Goal: Information Seeking & Learning: Learn about a topic

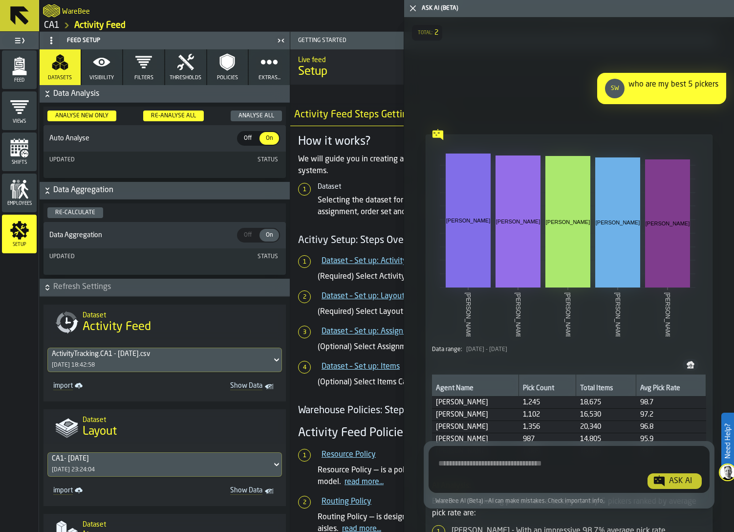
scroll to position [1144, 0]
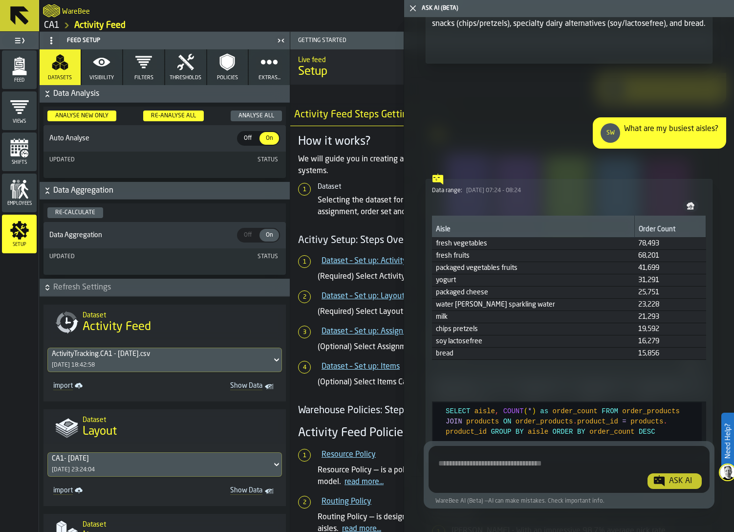
click at [409, 11] on icon "button-toggle-Close me" at bounding box center [413, 8] width 12 height 12
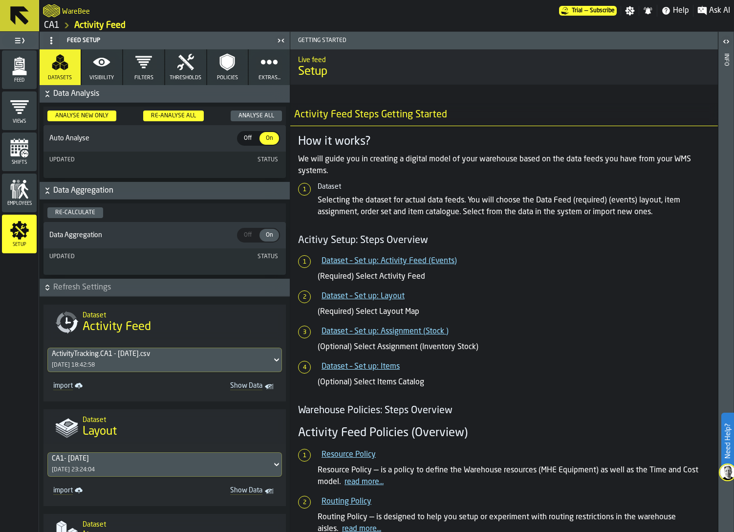
click at [590, 251] on article "Activity Feed Steps Getting Started How it works? We will guide you in creating…" at bounding box center [504, 360] width 412 height 513
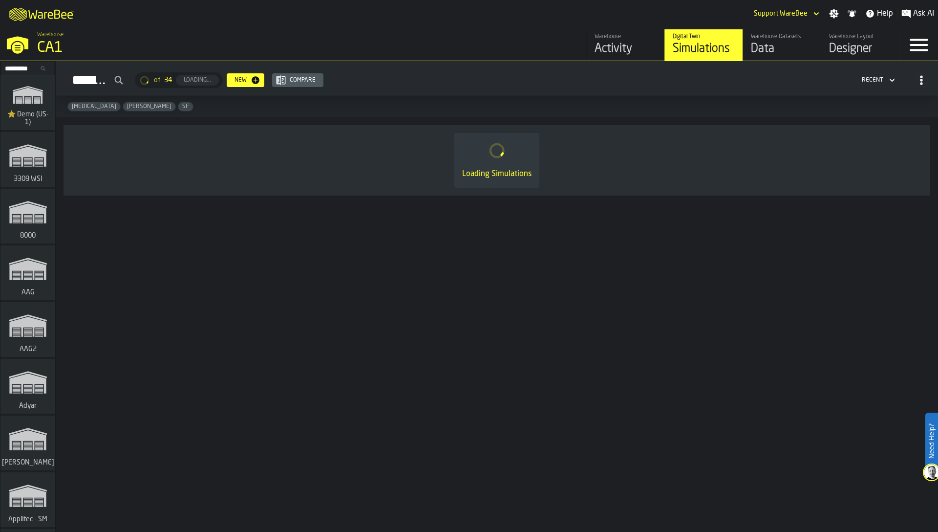
click at [18, 69] on input "Search..." at bounding box center [27, 68] width 51 height 11
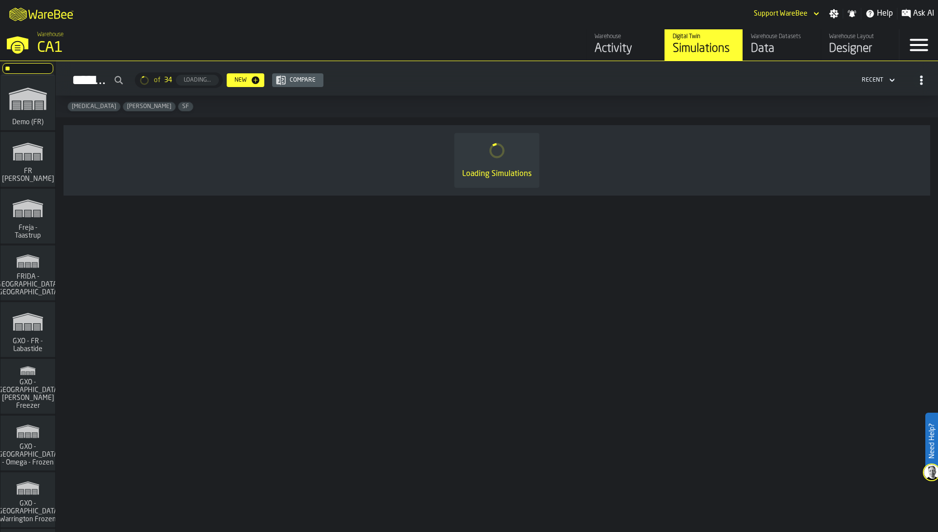
type input "*"
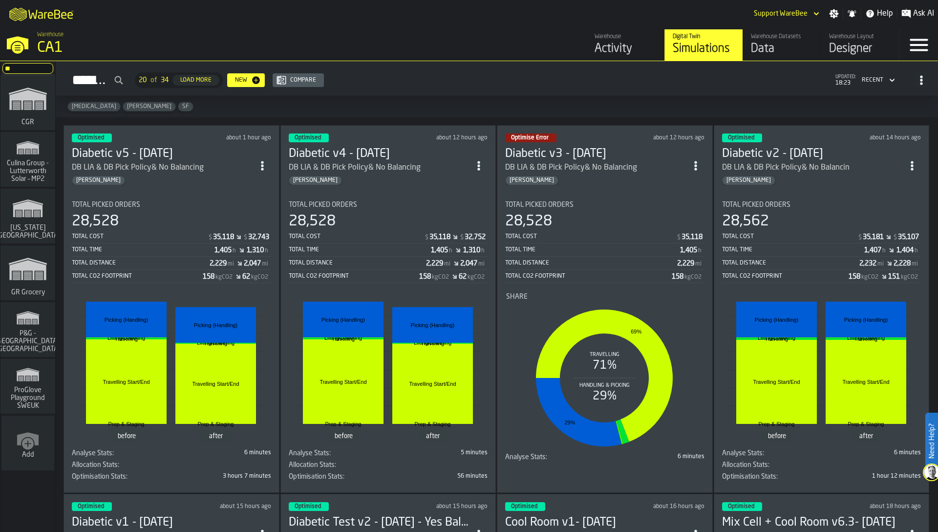
type input "**"
click at [23, 282] on icon "link-to-/wh/i/e451d98b-95f6-4604-91ff-c80219f9c36d/simulations" at bounding box center [27, 268] width 47 height 39
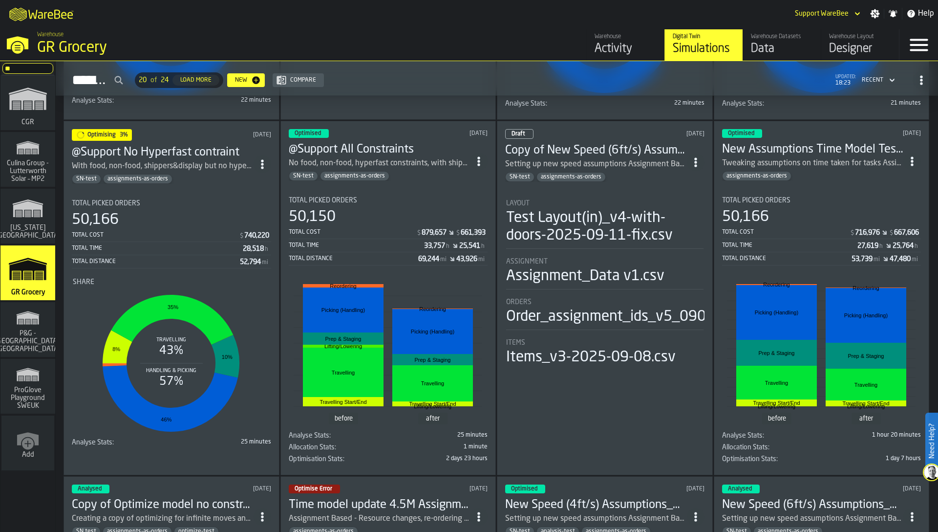
scroll to position [342, 0]
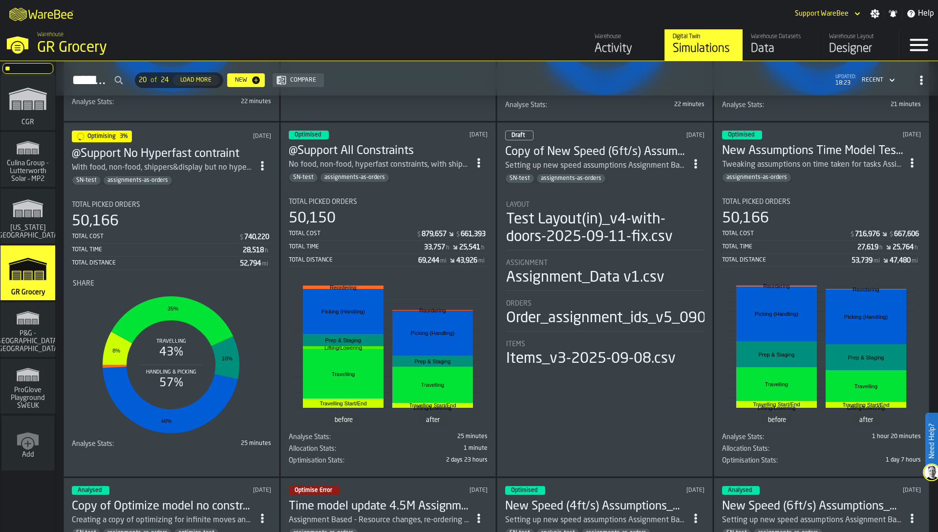
click at [190, 260] on div "Total Distance" at bounding box center [156, 263] width 168 height 7
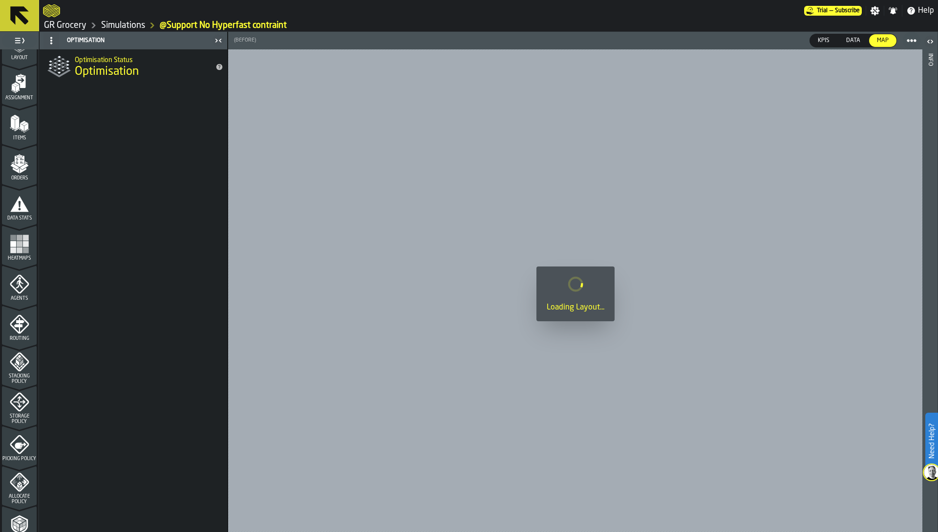
scroll to position [240, 0]
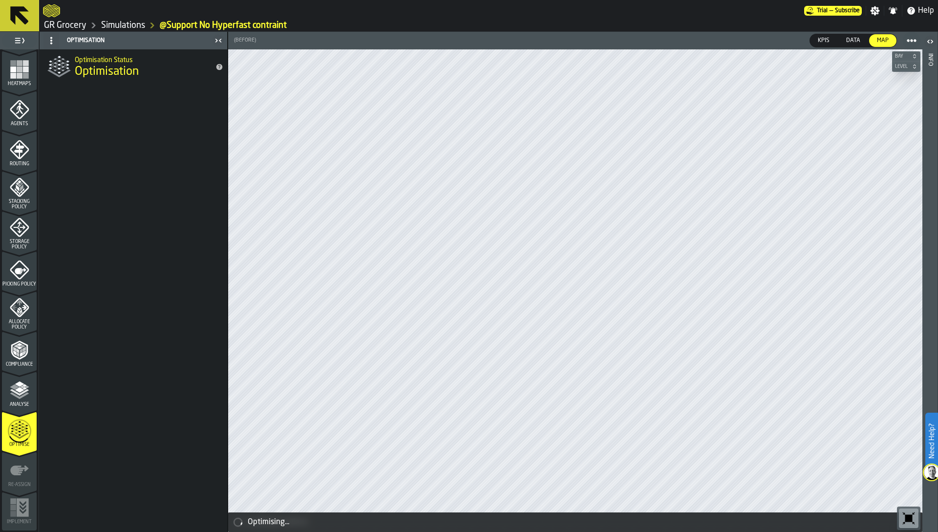
click at [24, 429] on icon "menu Optimise" at bounding box center [19, 430] width 23 height 39
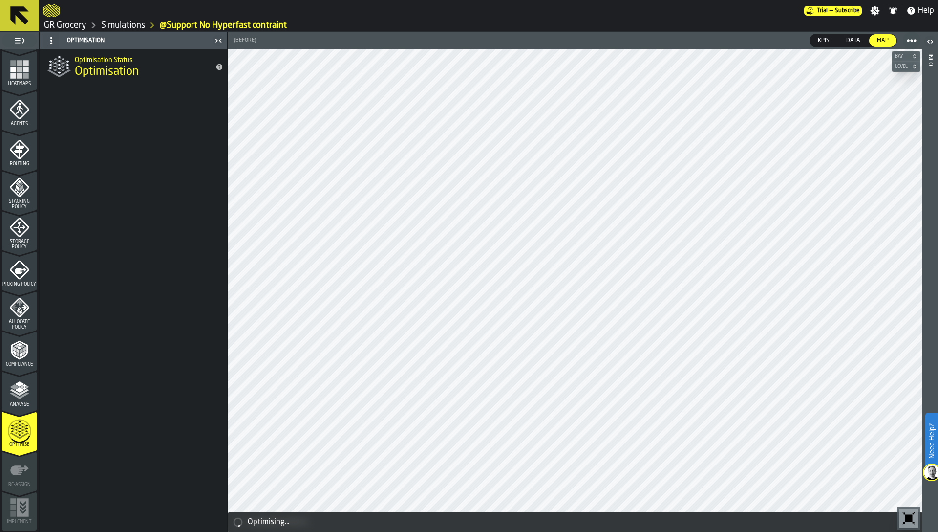
click at [22, 385] on polyline "menu Analyse" at bounding box center [24, 385] width 4 height 2
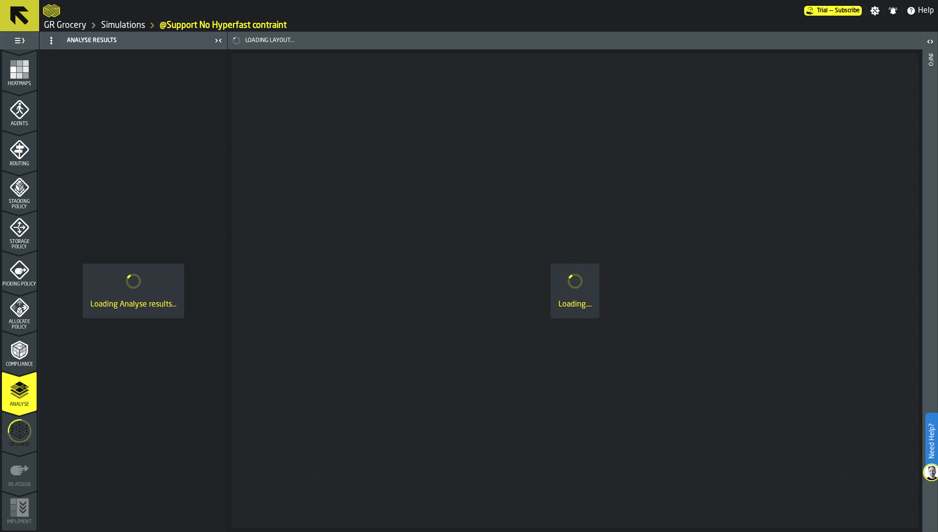
click at [24, 432] on icon "menu Optimise" at bounding box center [19, 430] width 23 height 39
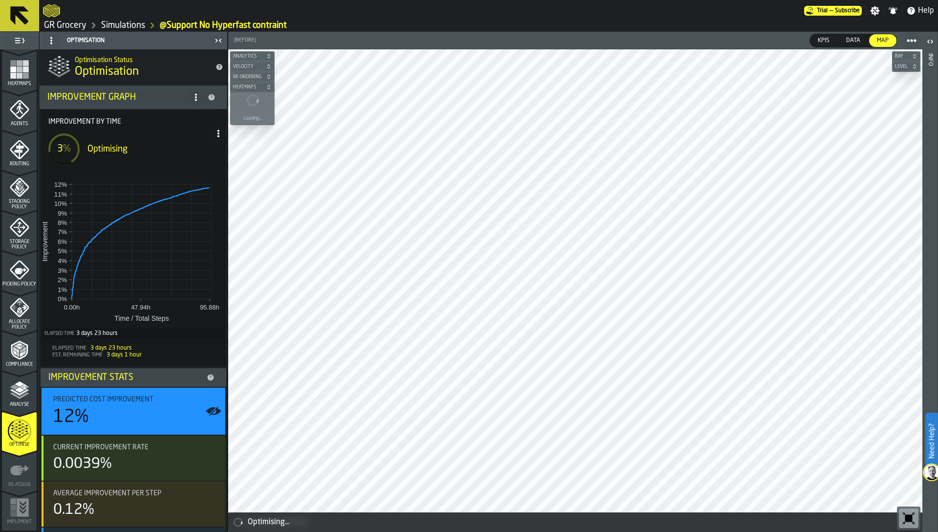
scroll to position [44, 0]
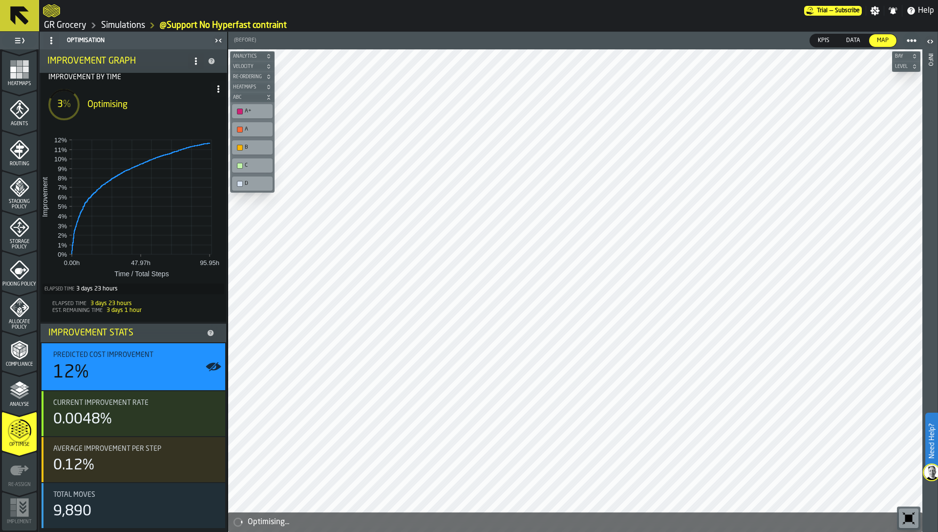
click at [192, 58] on icon at bounding box center [196, 61] width 8 height 8
click at [178, 81] on div "Show Support Options..." at bounding box center [154, 81] width 82 height 12
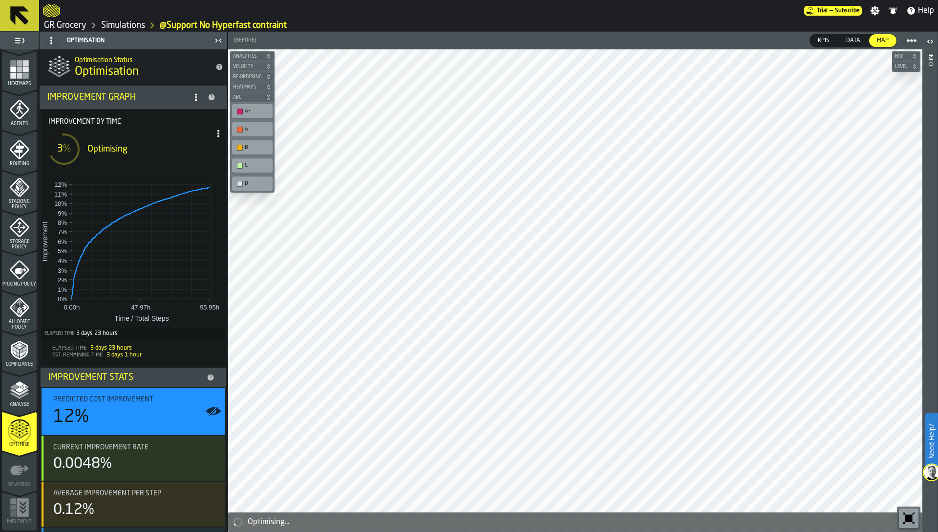
click at [217, 137] on span at bounding box center [219, 134] width 16 height 16
click at [203, 151] on div "Show Run Options" at bounding box center [185, 153] width 64 height 12
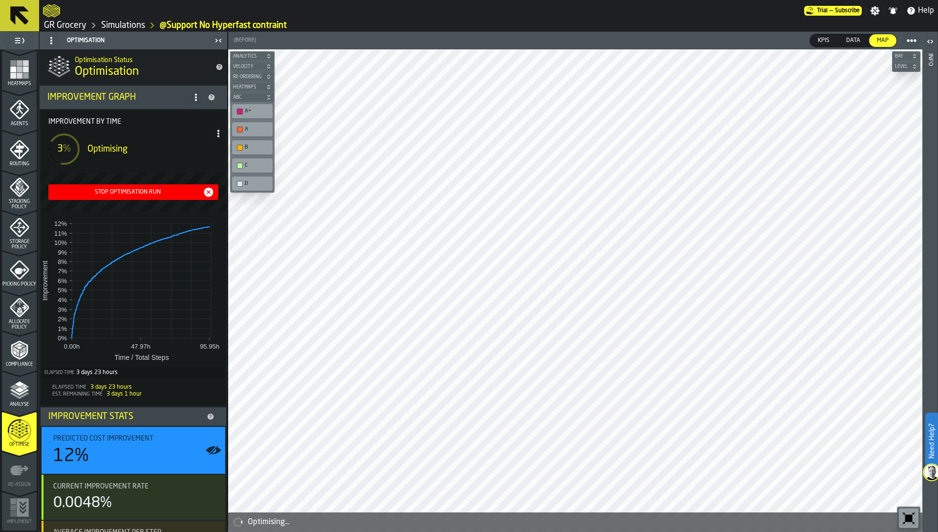
click at [147, 191] on div "Stop Optimisation Run" at bounding box center [127, 192] width 151 height 7
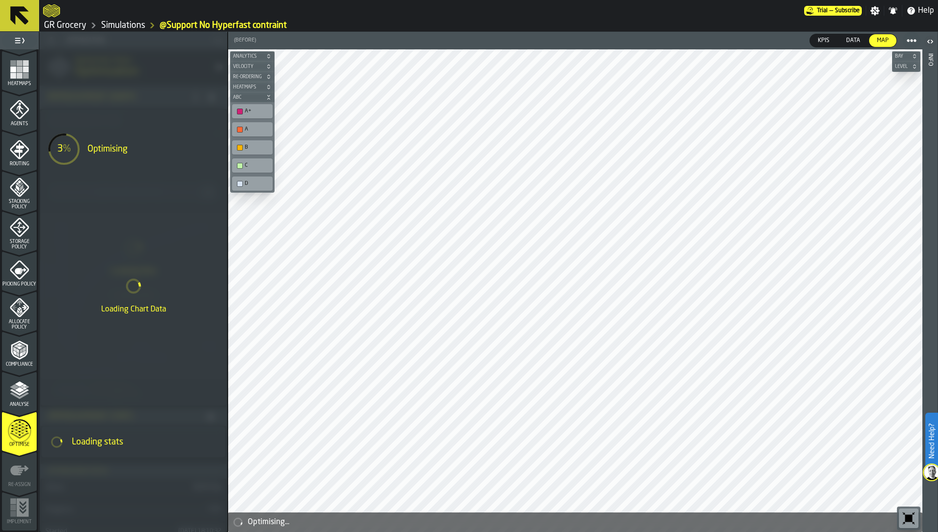
click at [120, 23] on link "Simulations" at bounding box center [123, 25] width 44 height 11
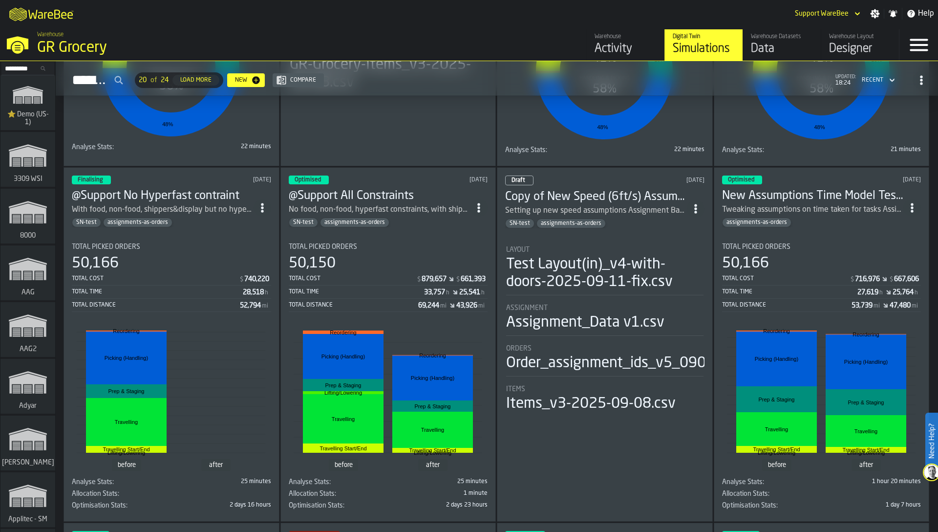
scroll to position [287, 0]
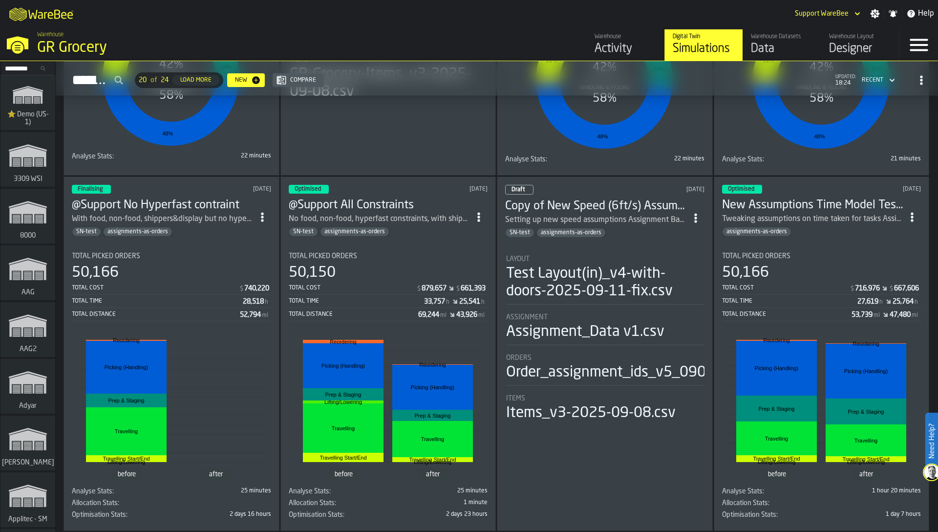
click at [391, 252] on div "Total Picked Orders" at bounding box center [388, 256] width 199 height 8
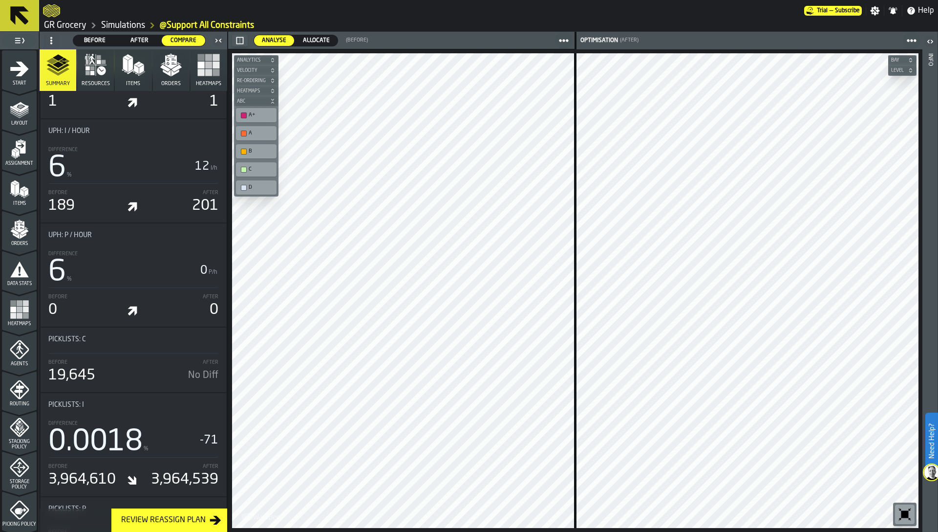
scroll to position [972, 0]
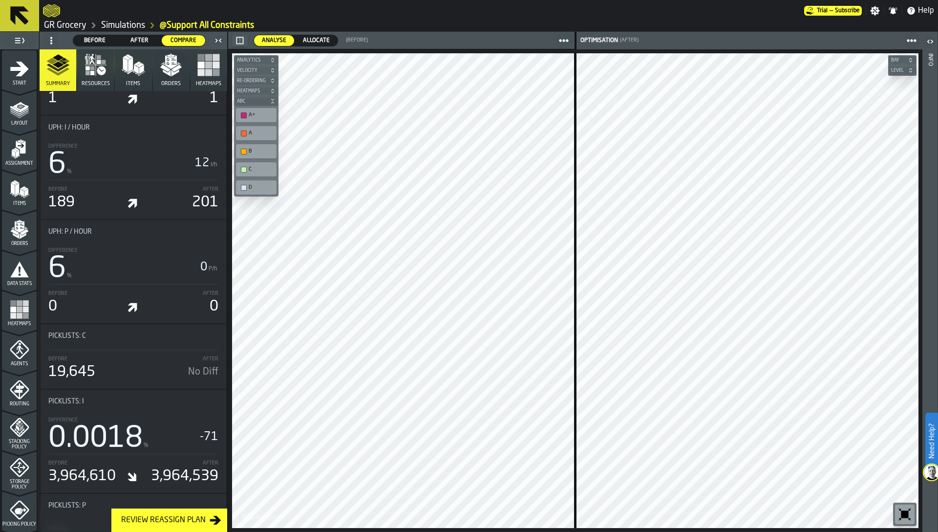
click at [308, 41] on span "Allocate" at bounding box center [316, 40] width 35 height 9
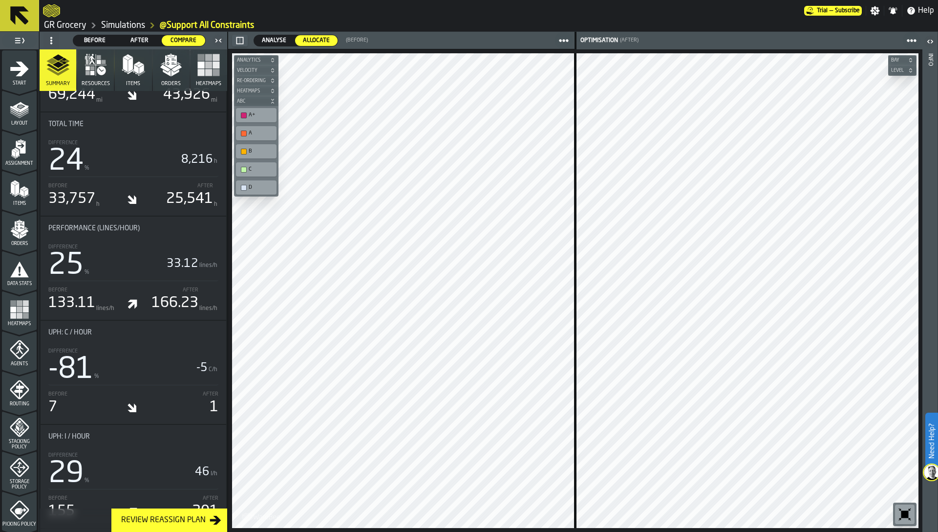
scroll to position [669, 0]
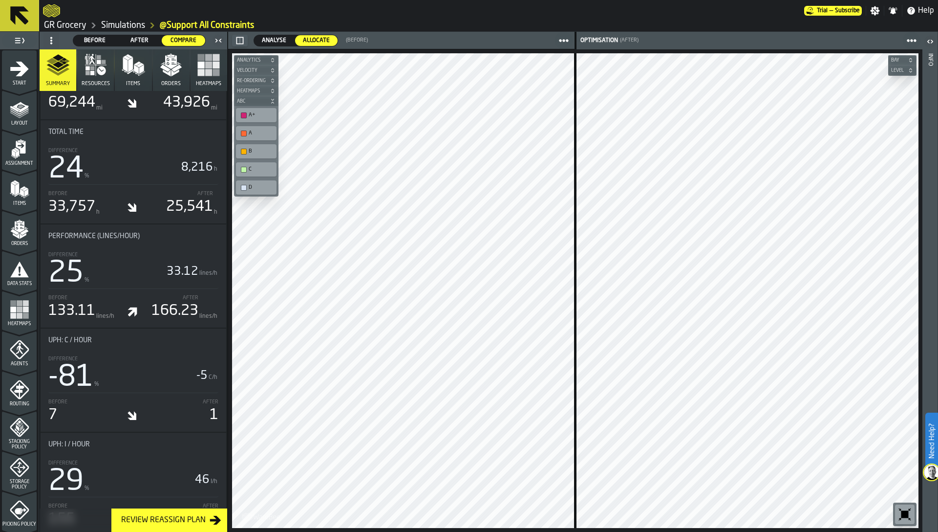
click at [279, 41] on span "Analyse" at bounding box center [274, 40] width 32 height 9
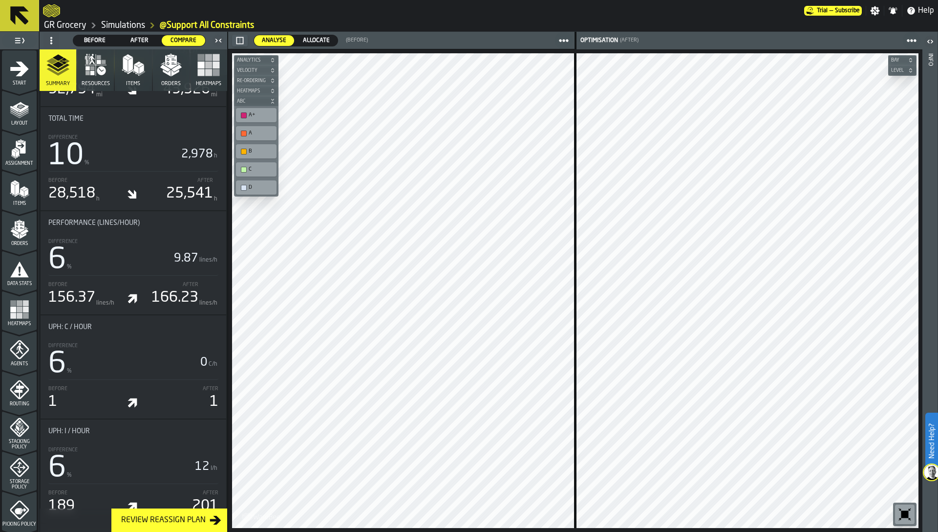
scroll to position [655, 0]
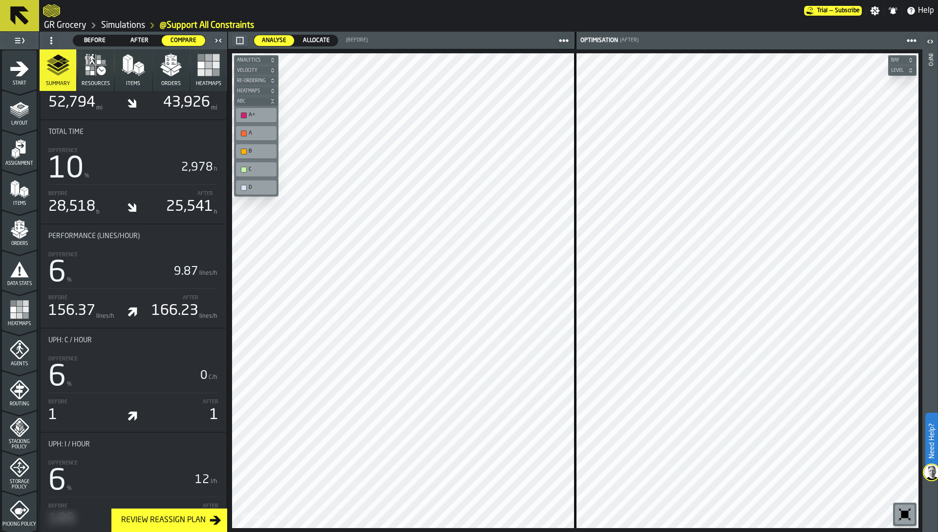
click at [317, 39] on span "Allocate" at bounding box center [316, 40] width 35 height 9
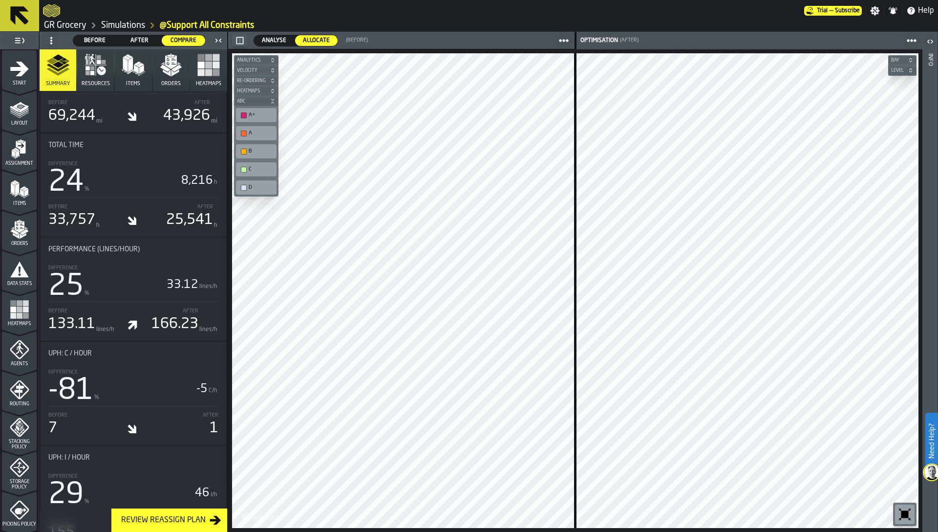
scroll to position [669, 0]
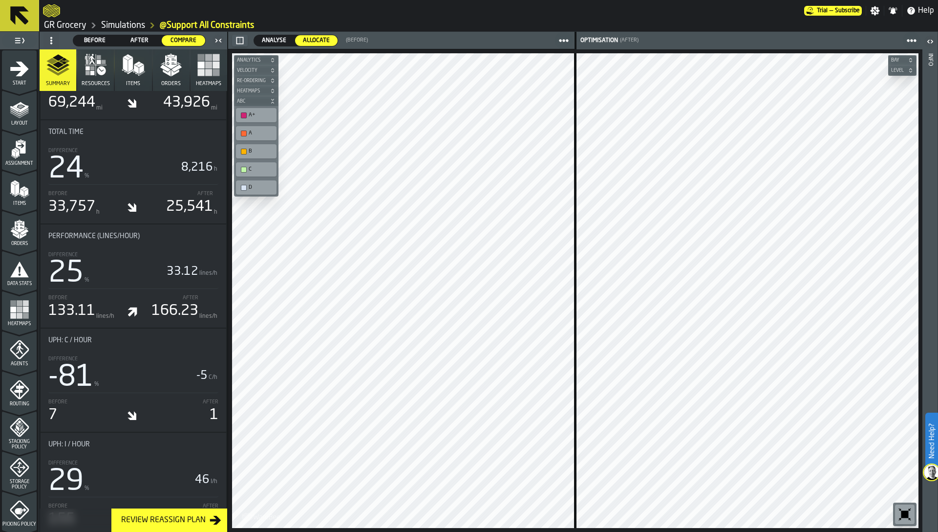
click at [270, 38] on span "Analyse" at bounding box center [274, 40] width 32 height 9
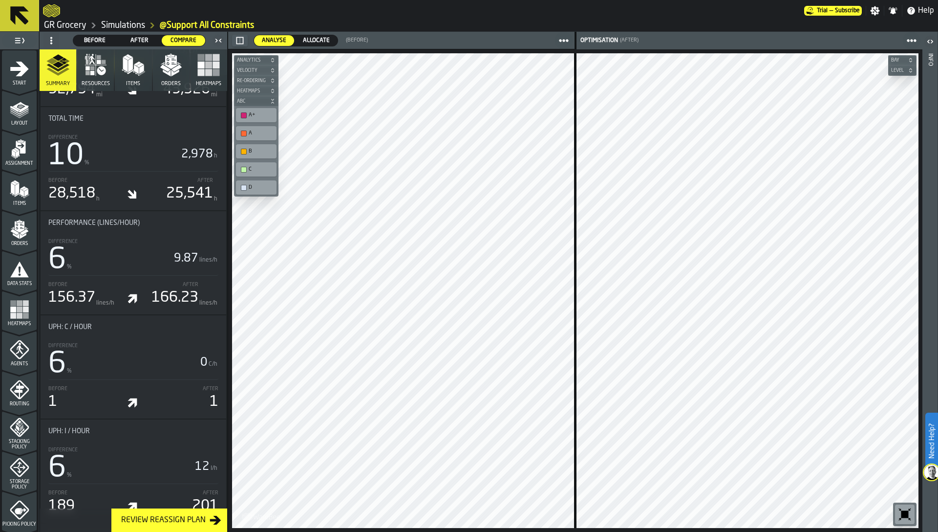
scroll to position [655, 0]
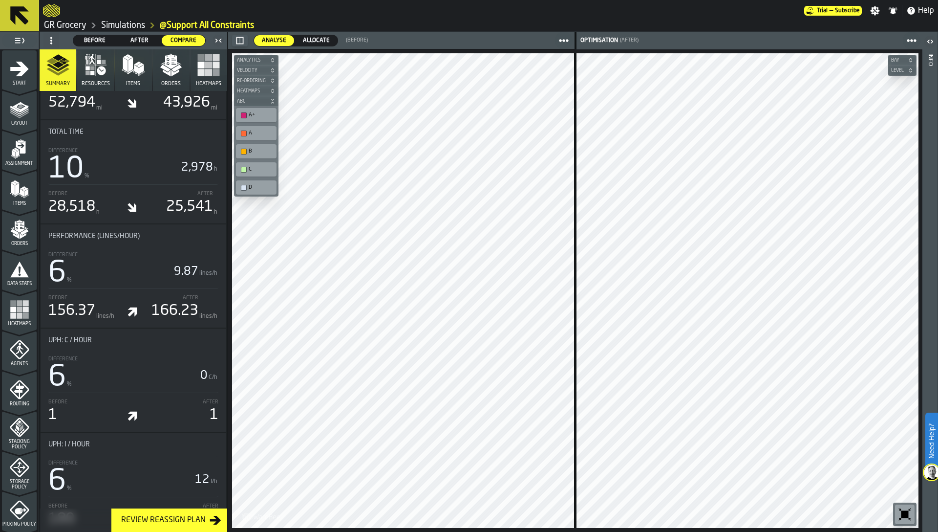
click at [314, 41] on span "Allocate" at bounding box center [316, 40] width 35 height 9
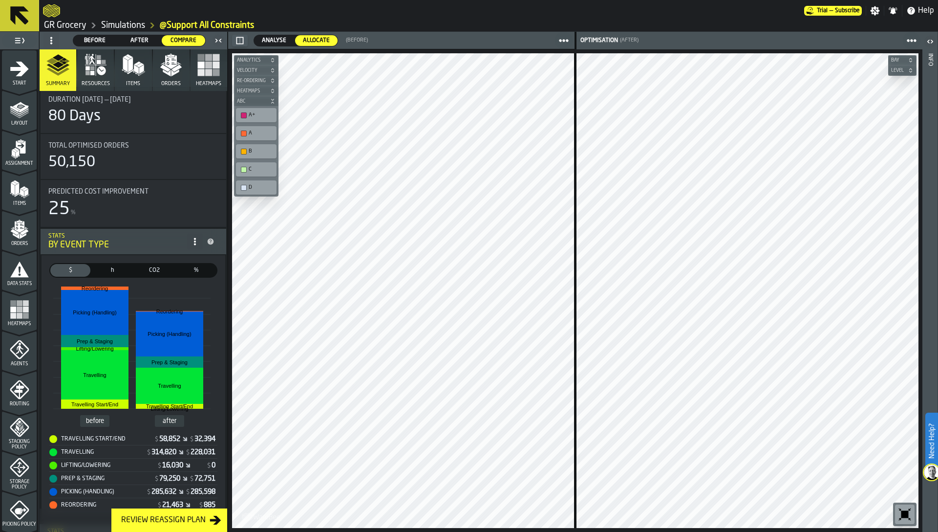
scroll to position [0, 0]
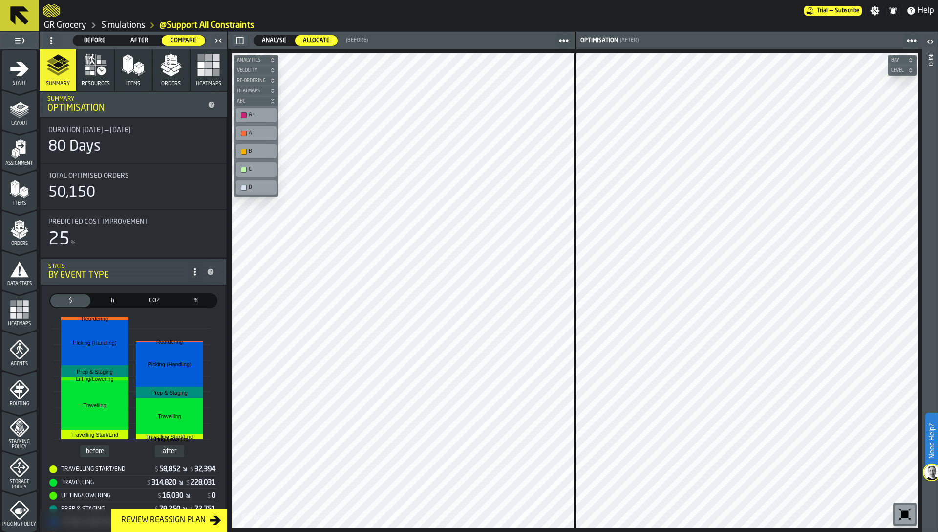
click at [181, 80] on button "Orders" at bounding box center [171, 70] width 37 height 42
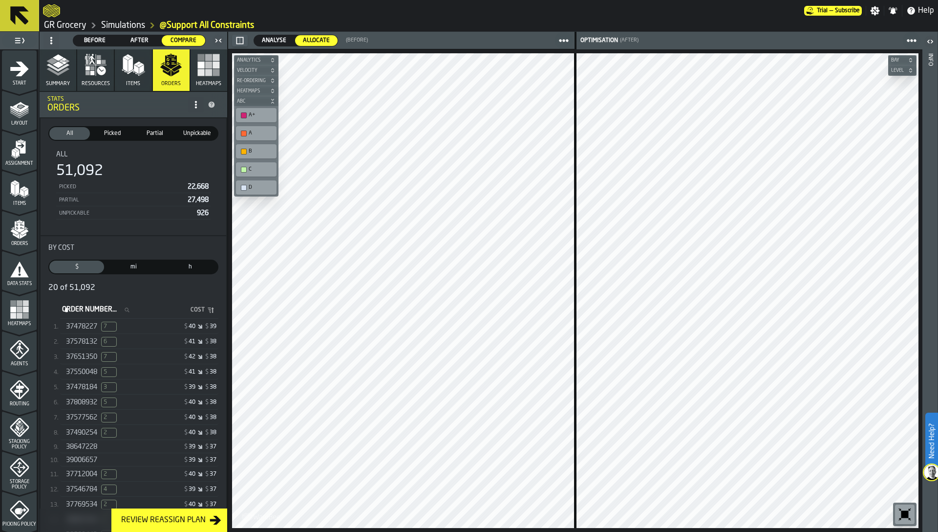
click at [274, 39] on span "Analyse" at bounding box center [274, 40] width 32 height 9
click at [311, 40] on span "Allocate" at bounding box center [316, 40] width 35 height 9
click at [274, 42] on span "Analyse" at bounding box center [274, 40] width 32 height 9
click at [323, 44] on div "Allocate" at bounding box center [316, 40] width 43 height 11
click at [277, 40] on span "Analyse" at bounding box center [274, 40] width 32 height 9
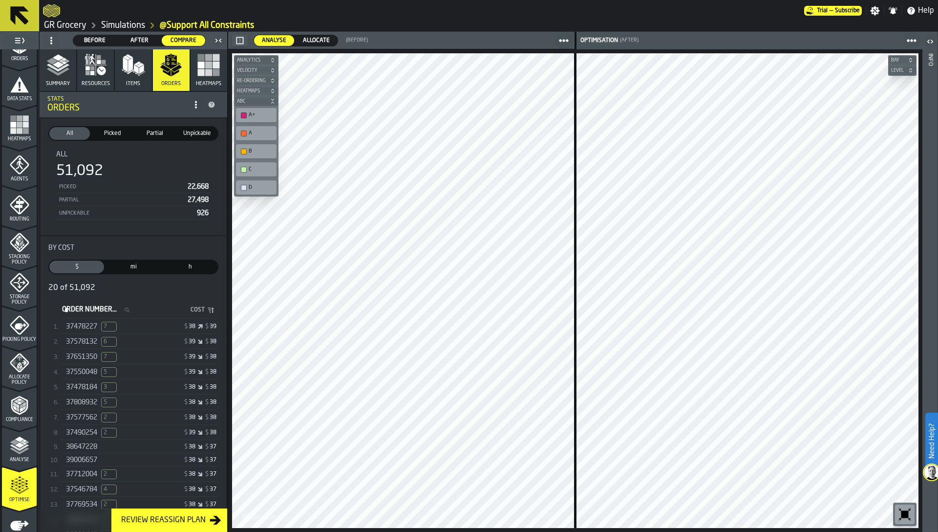
scroll to position [240, 0]
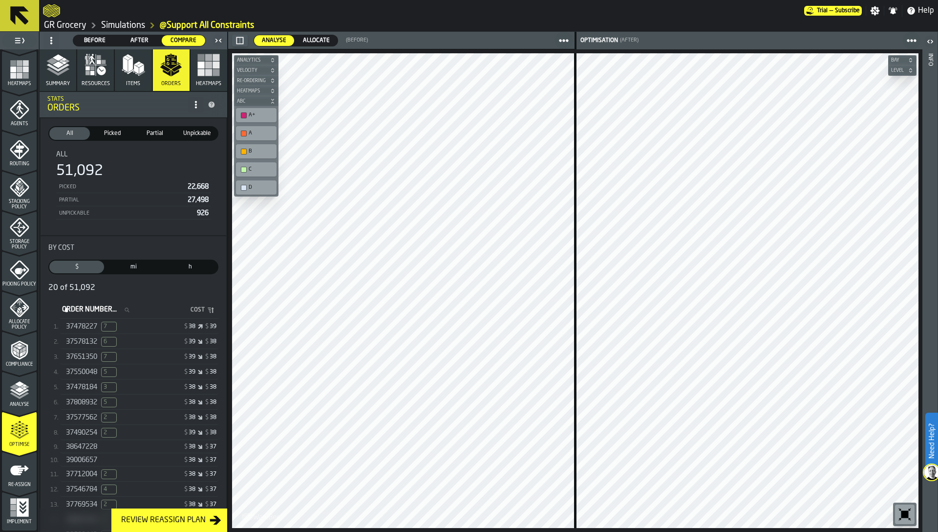
click at [17, 261] on icon "menu Picking Policy" at bounding box center [20, 270] width 20 height 20
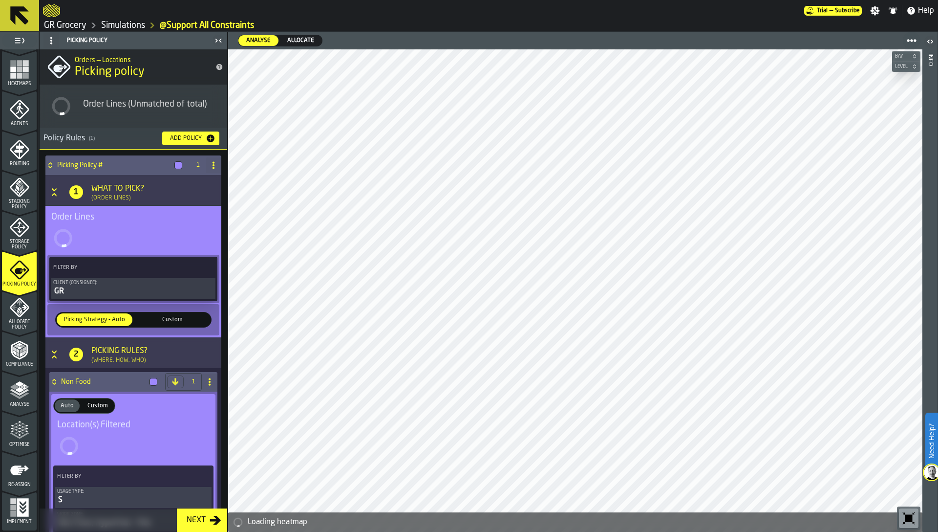
click at [122, 26] on link "Simulations" at bounding box center [123, 25] width 44 height 11
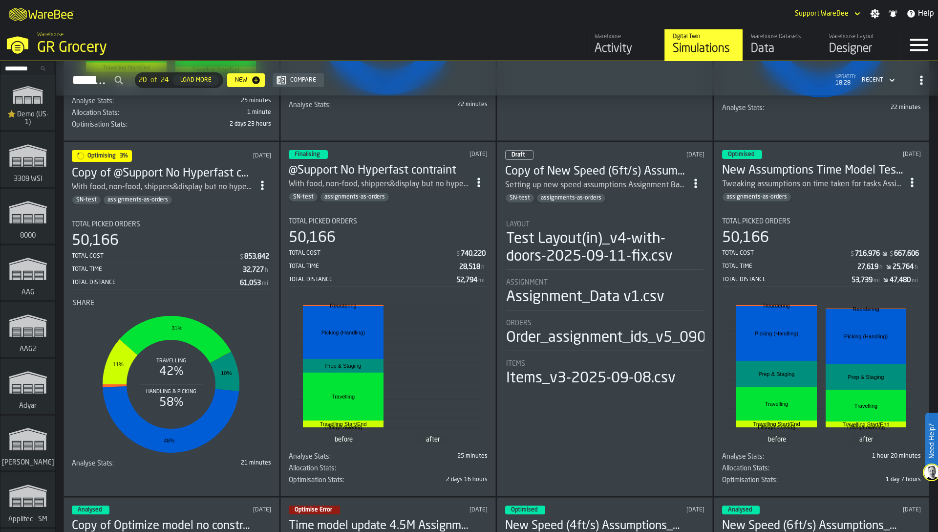
scroll to position [339, 0]
click at [114, 245] on div "50,166" at bounding box center [95, 241] width 47 height 18
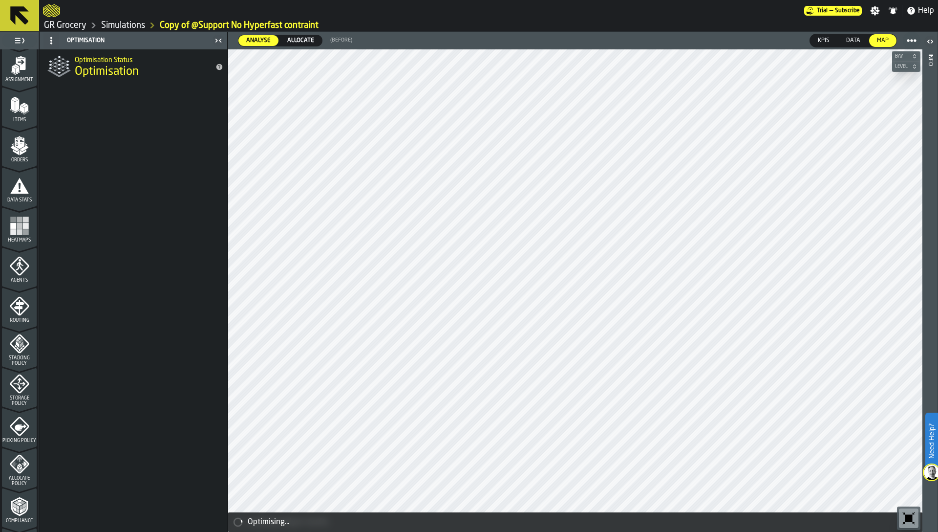
scroll to position [240, 0]
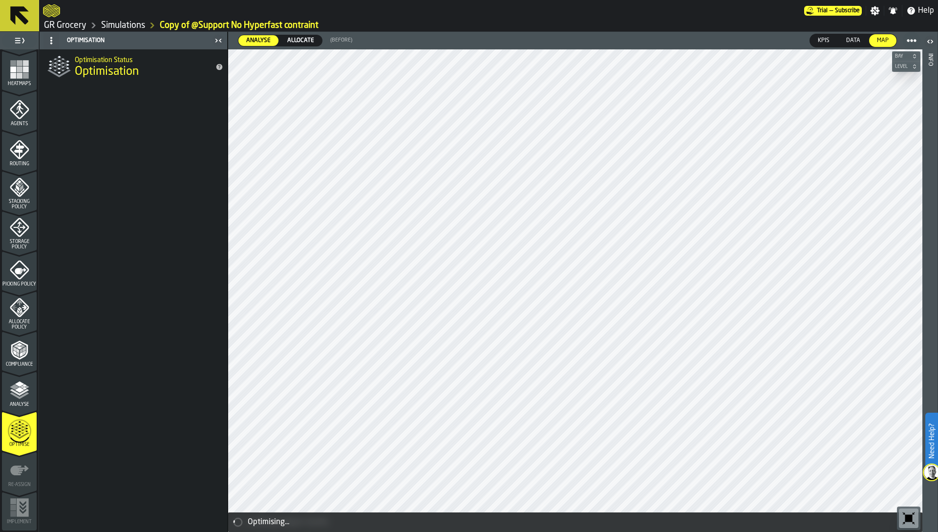
click at [20, 435] on icon "menu Optimise" at bounding box center [19, 430] width 23 height 39
click at [10, 394] on polyline "menu Analyse" at bounding box center [19, 395] width 19 height 7
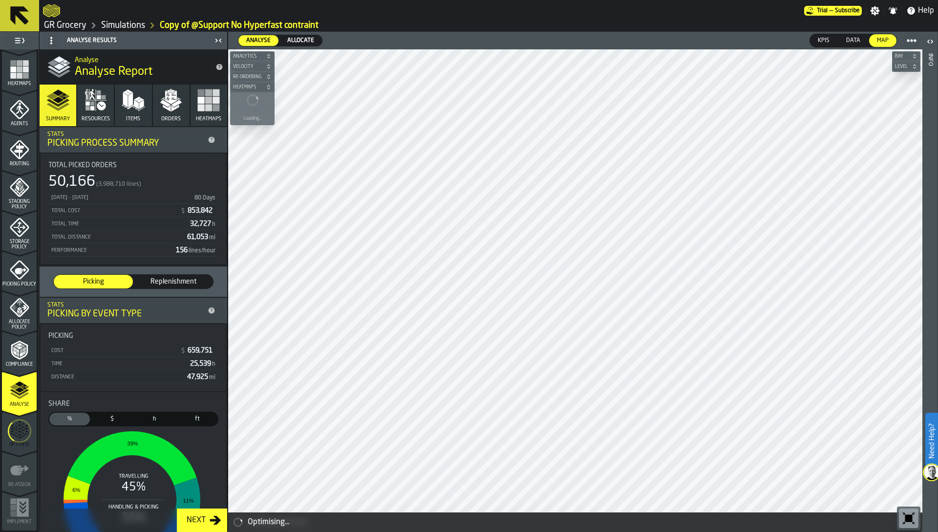
click at [13, 437] on icon "menu Optimise" at bounding box center [19, 430] width 23 height 39
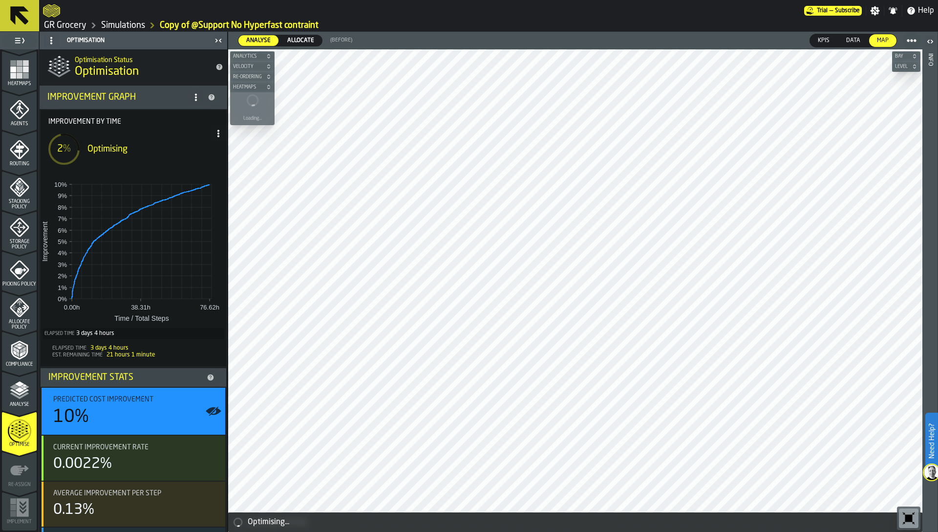
click at [128, 29] on link "Simulations" at bounding box center [123, 25] width 44 height 11
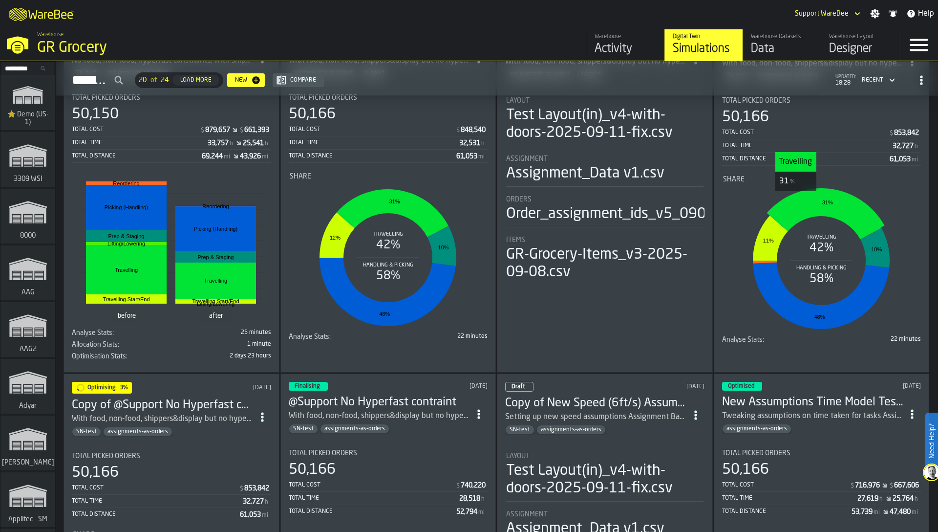
scroll to position [111, 0]
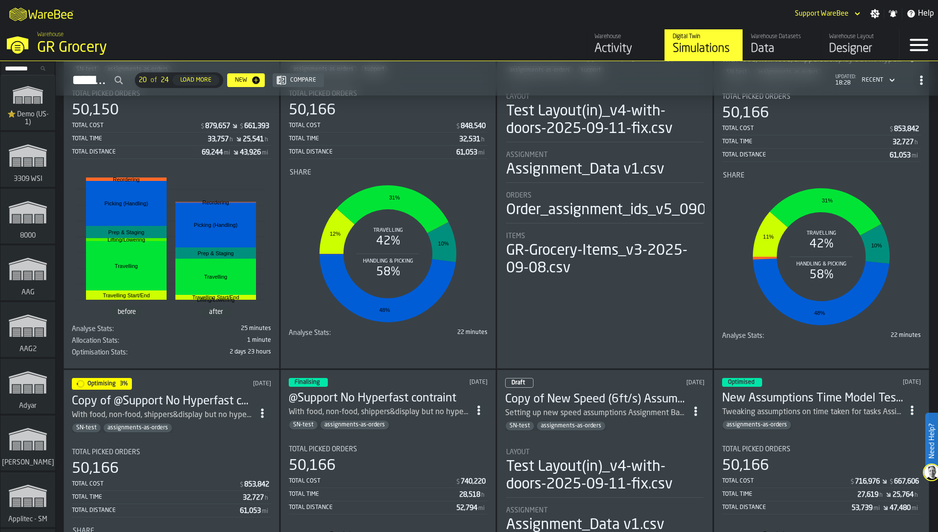
click at [737, 205] on rect "stat-Share" at bounding box center [821, 256] width 196 height 147
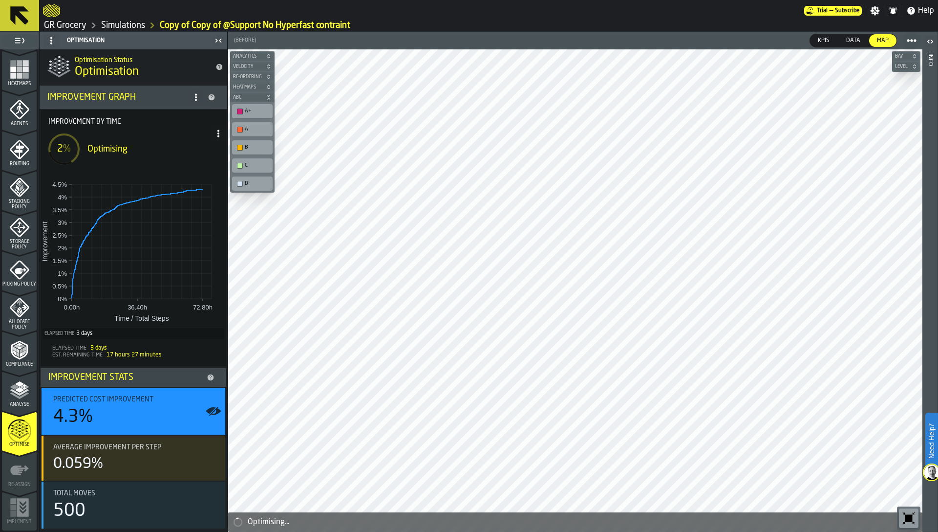
click at [215, 134] on icon at bounding box center [219, 134] width 8 height 8
click at [196, 151] on div "Show Run Options" at bounding box center [185, 153] width 64 height 12
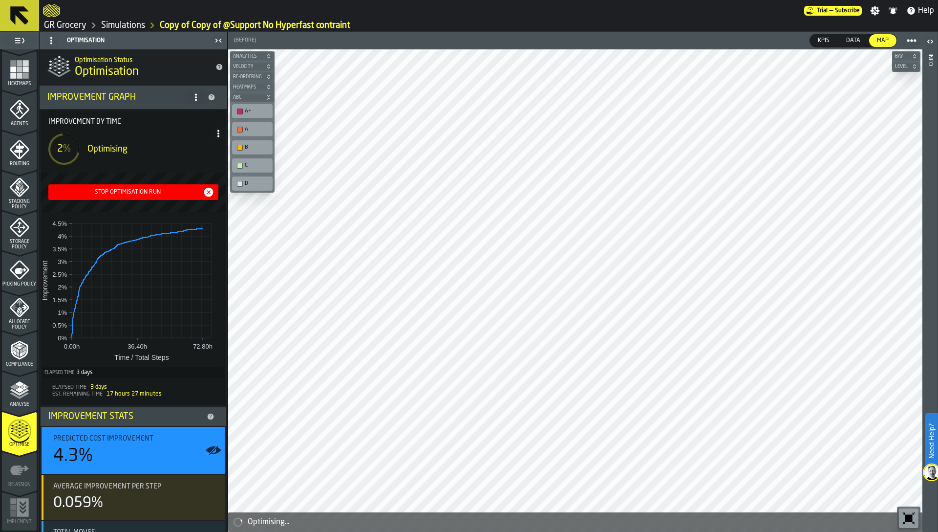
click at [129, 192] on div "Stop Optimisation Run" at bounding box center [127, 192] width 151 height 7
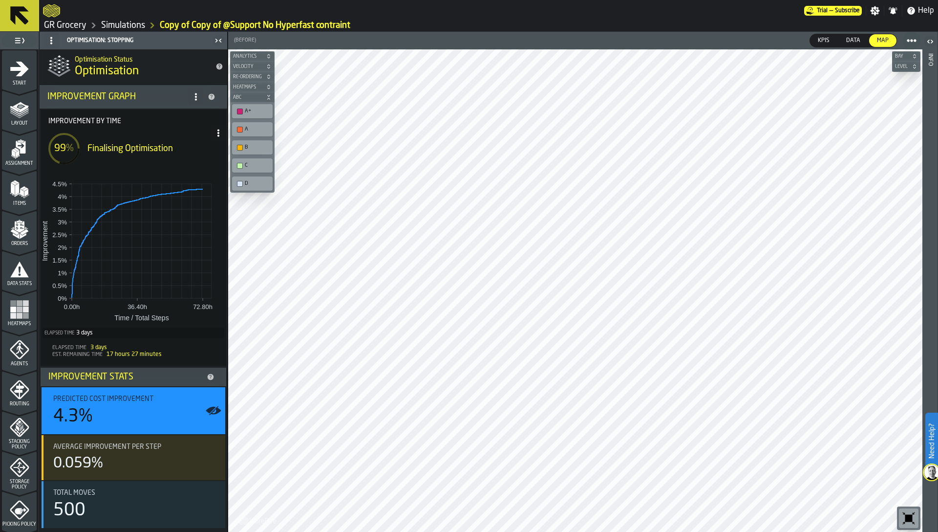
click at [11, 68] on icon "menu Start" at bounding box center [19, 69] width 19 height 15
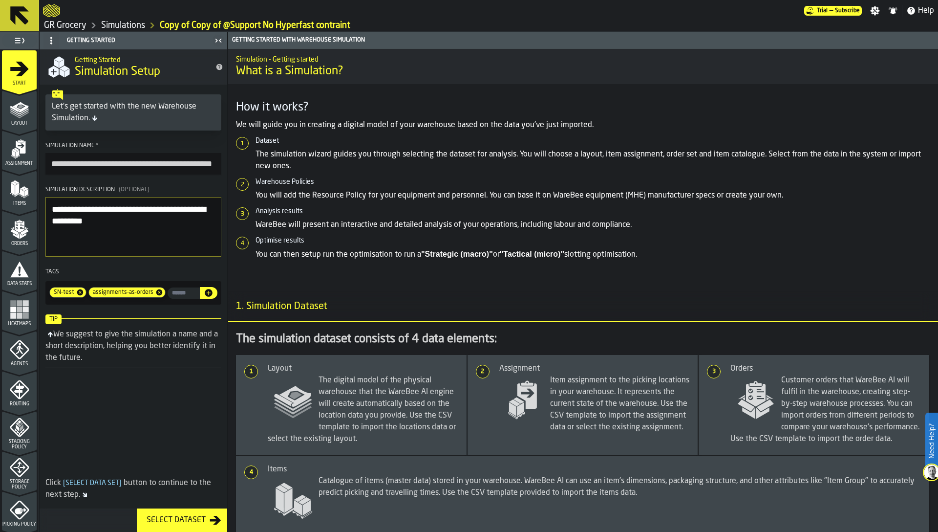
drag, startPoint x: 113, startPoint y: 162, endPoint x: 42, endPoint y: 165, distance: 71.9
click at [42, 165] on section "**********" at bounding box center [134, 223] width 188 height 170
type input "**********"
click at [85, 216] on textarea "**********" at bounding box center [133, 227] width 176 height 60
click at [129, 23] on link "Simulations" at bounding box center [123, 25] width 44 height 11
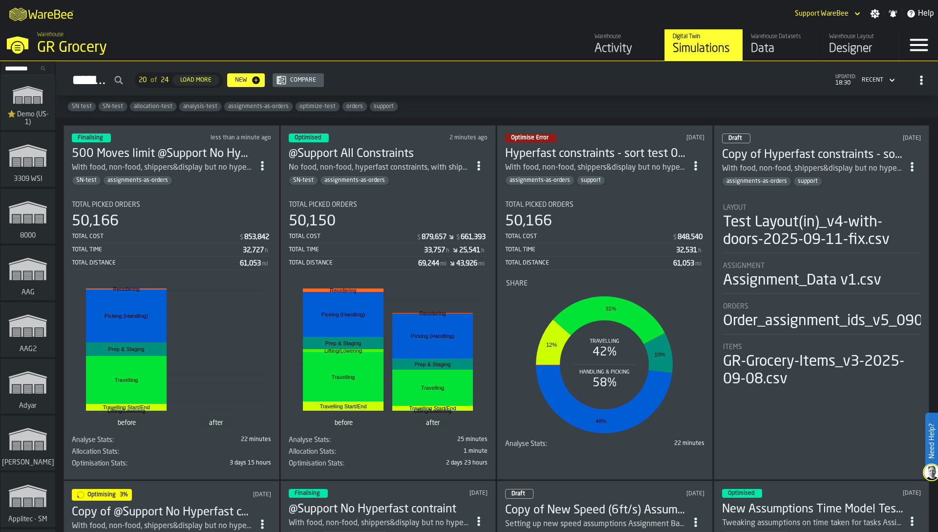
click at [622, 175] on div "assignments-as-orders support" at bounding box center [596, 180] width 182 height 10
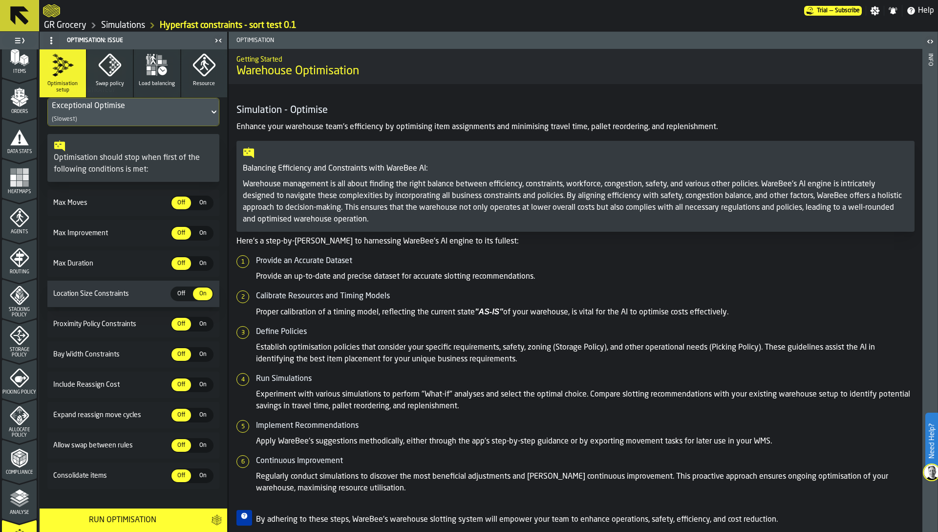
scroll to position [216, 0]
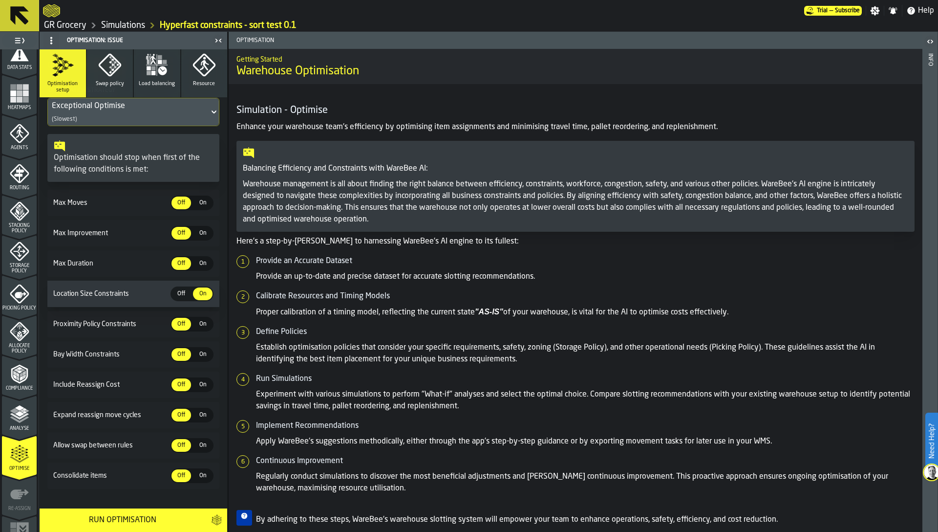
click at [156, 76] on icon "button" at bounding box center [156, 64] width 23 height 23
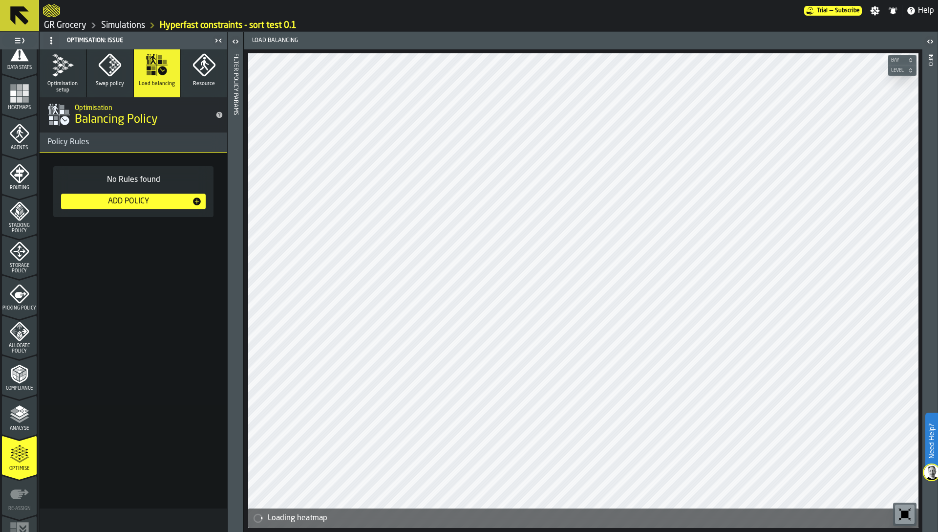
scroll to position [0, 0]
click at [200, 78] on button "Resource" at bounding box center [204, 73] width 46 height 48
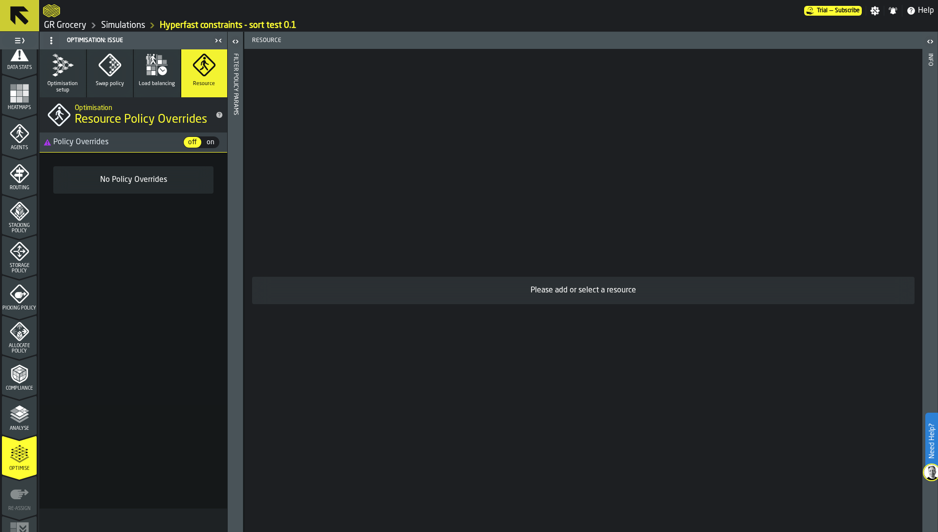
click at [106, 78] on button "Swap policy" at bounding box center [110, 73] width 46 height 48
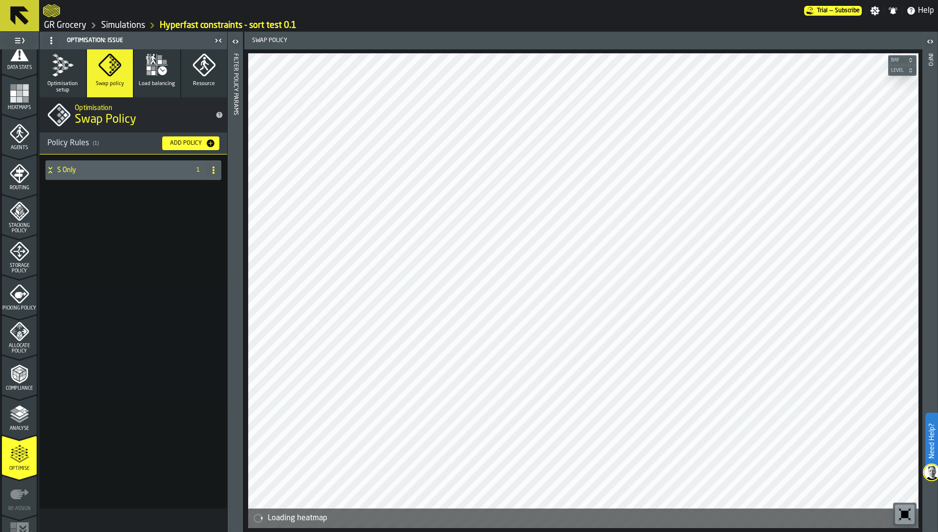
click at [92, 173] on h4 "S Only" at bounding box center [121, 170] width 129 height 8
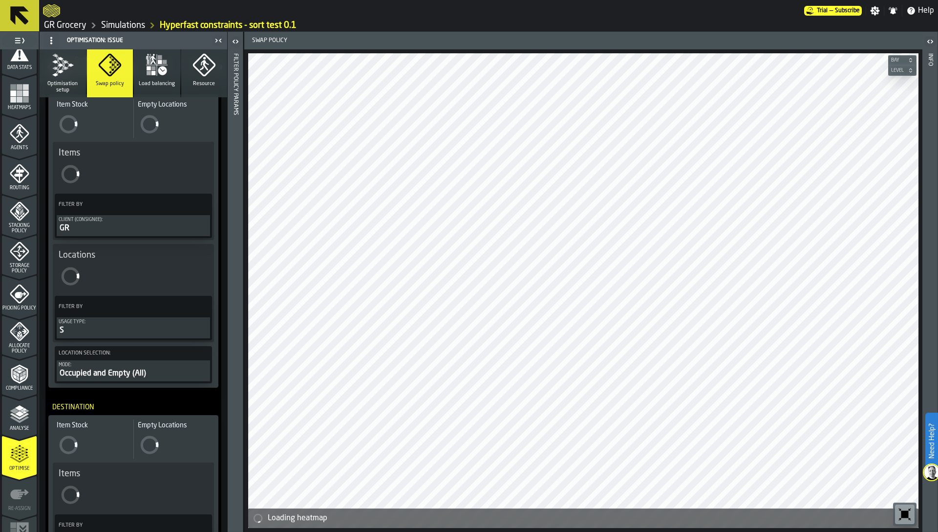
scroll to position [102, 0]
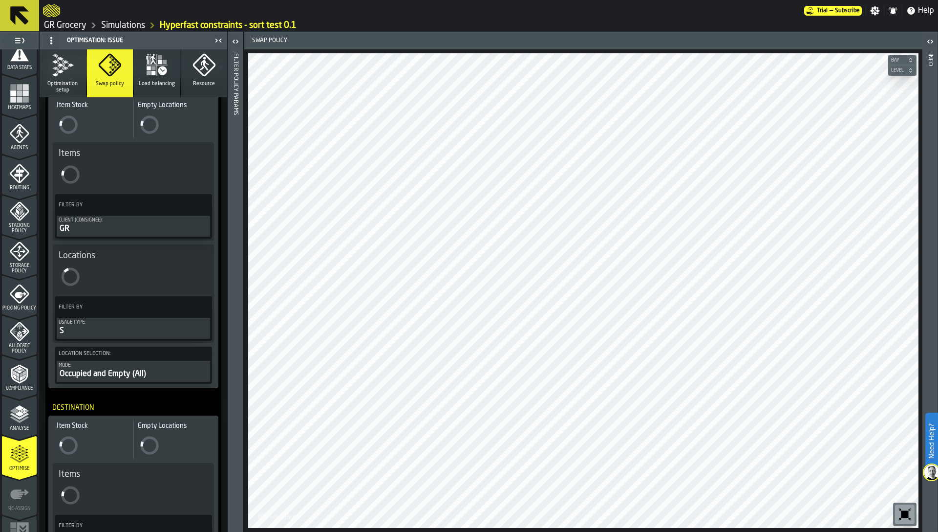
click at [15, 381] on icon "menu Compliance" at bounding box center [19, 374] width 17 height 19
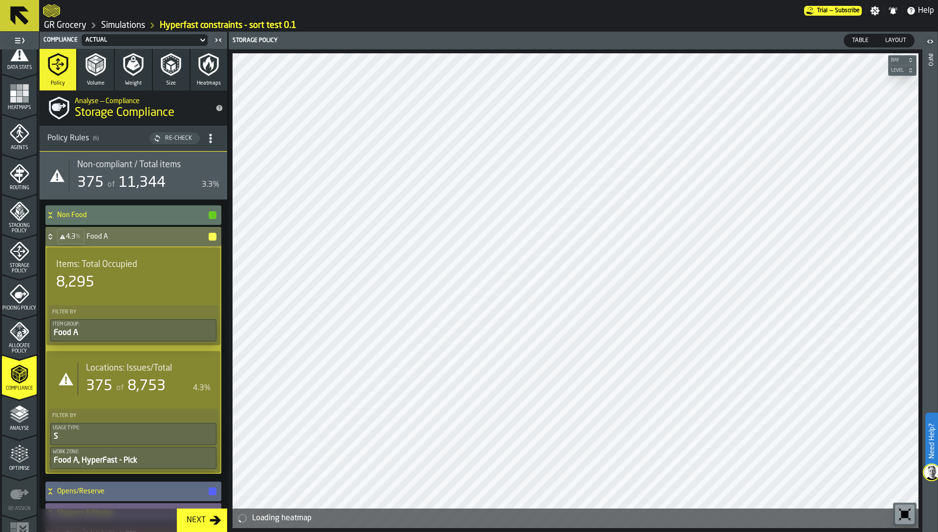
click at [18, 413] on polygon "menu Analyse" at bounding box center [19, 413] width 9 height 5
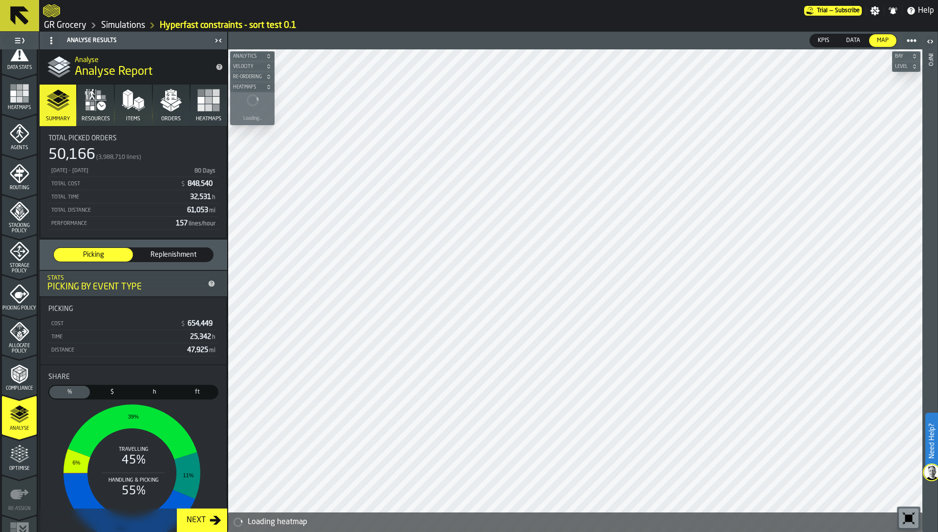
scroll to position [0, 0]
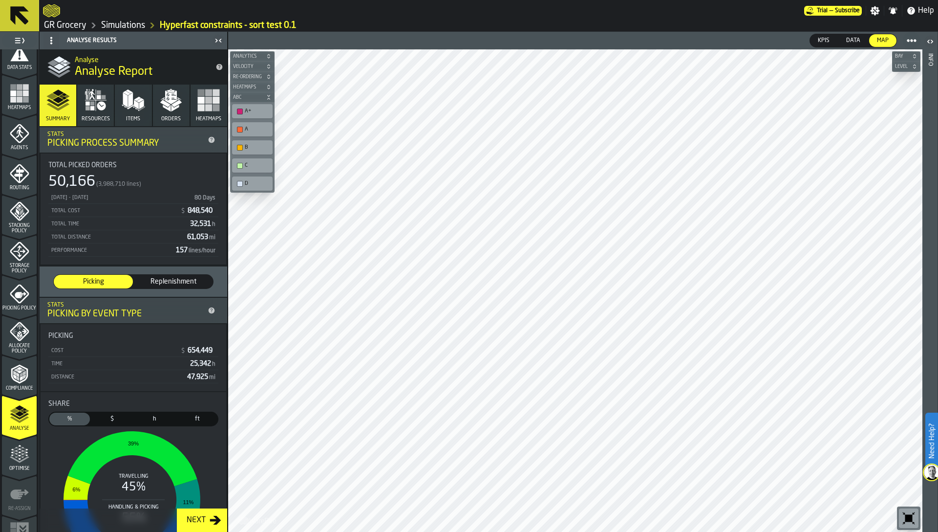
click at [792, 17] on div at bounding box center [423, 11] width 761 height 18
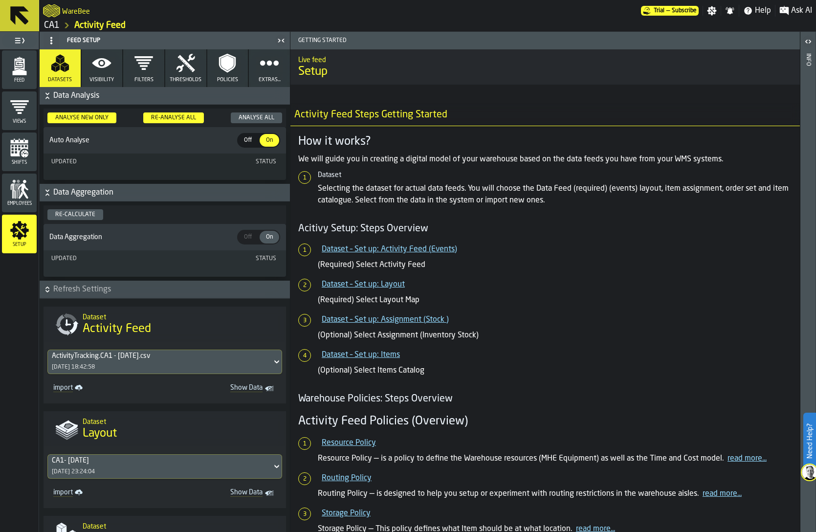
click at [415, 152] on article "How it works? We will guide you in creating a digital model of your warehouse b…" at bounding box center [545, 170] width 494 height 72
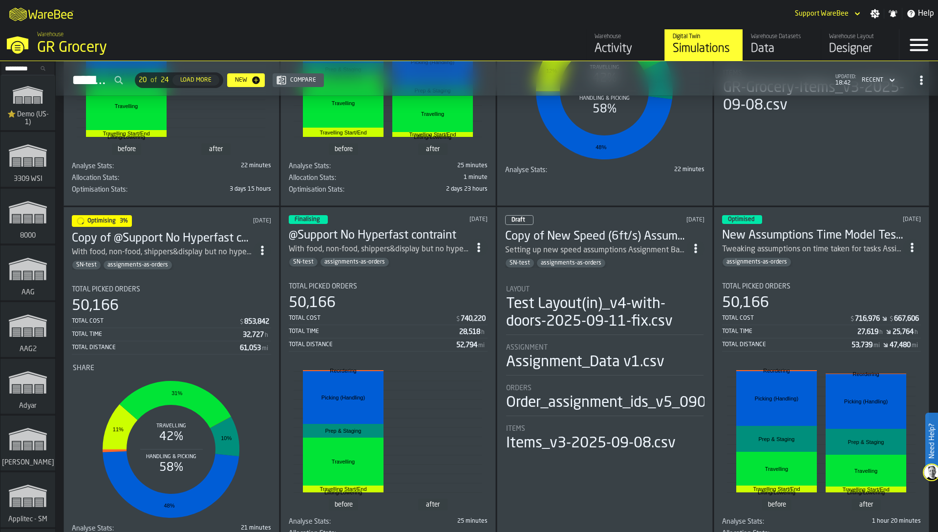
scroll to position [275, 0]
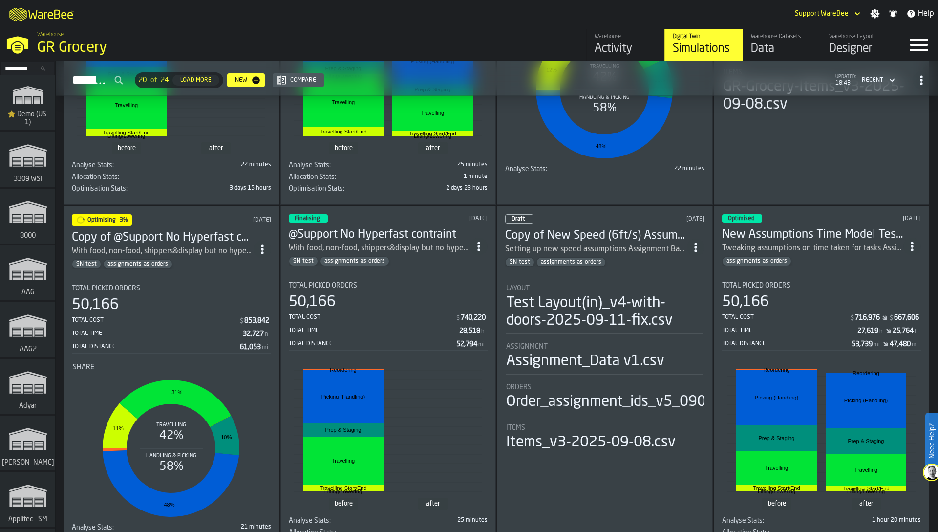
click at [12, 71] on input "Search..." at bounding box center [27, 68] width 51 height 11
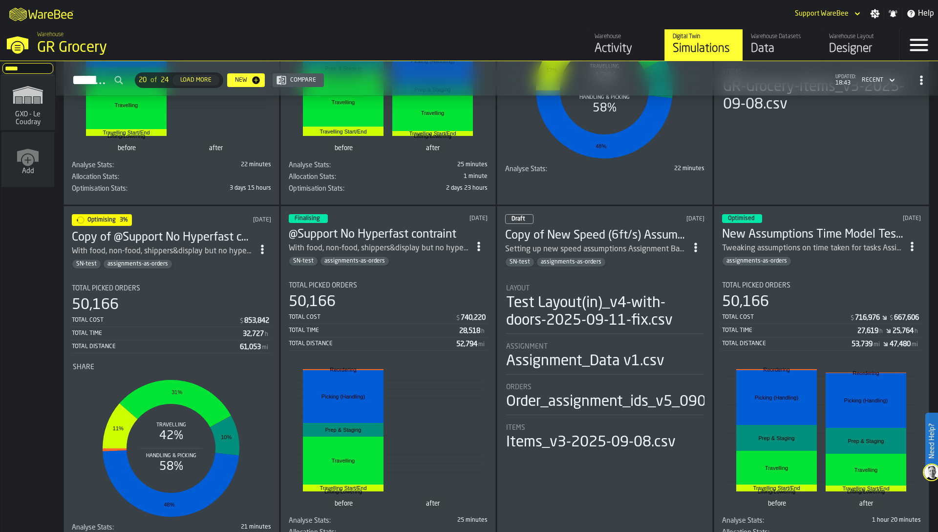
type input "*****"
click at [5, 110] on span "GXO - Le Coudray" at bounding box center [27, 118] width 47 height 16
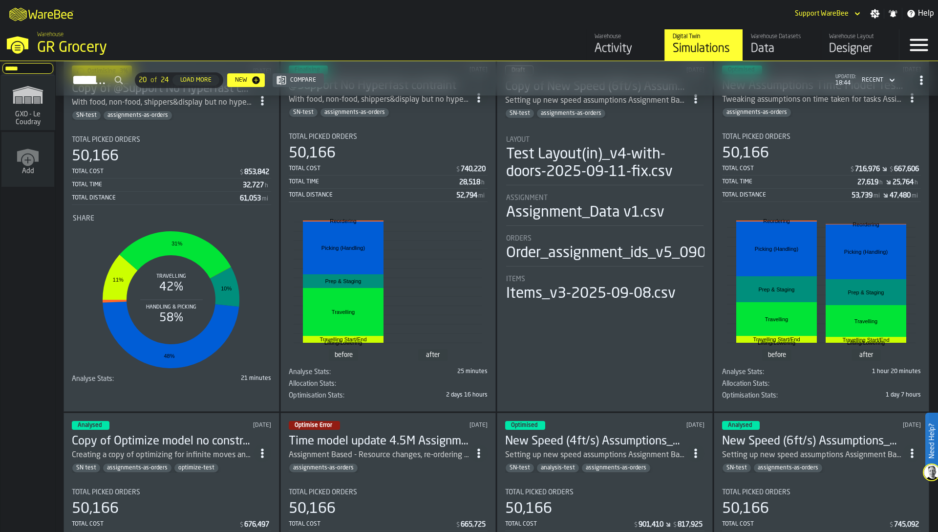
scroll to position [425, 0]
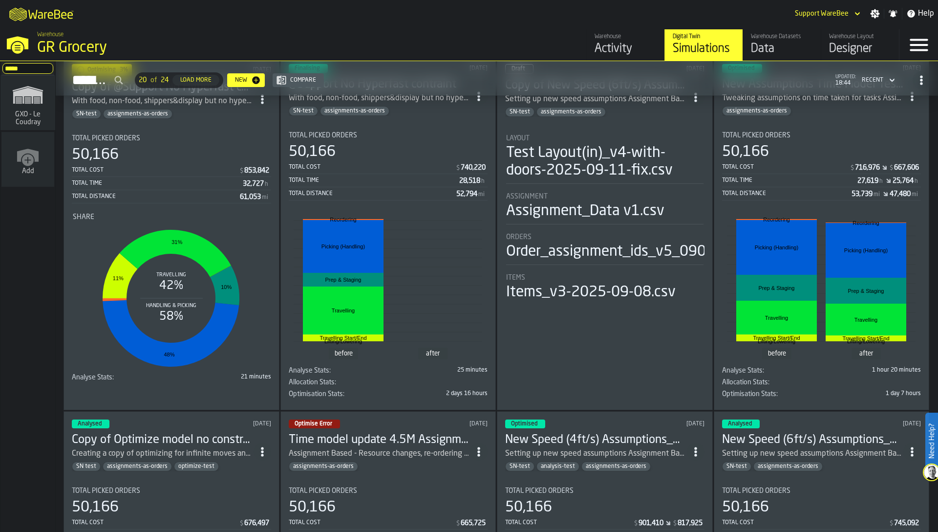
click at [550, 88] on div "Simulations 20 of 24 Load More New Compare updated: 18:44 Recent" at bounding box center [497, 80] width 867 height 22
click at [493, 64] on h2 "Simulations 20 of 24 Load More New Compare updated: 18:46 Recent" at bounding box center [497, 78] width 883 height 35
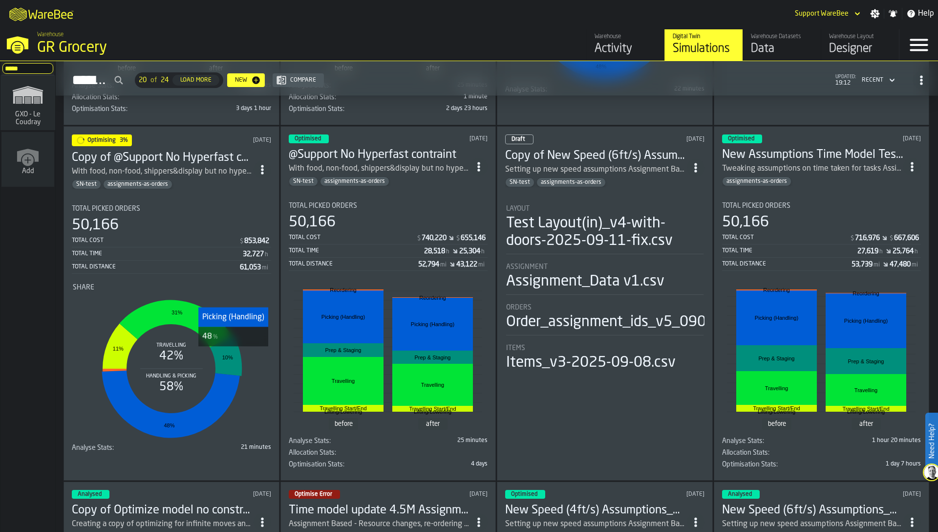
scroll to position [362, 0]
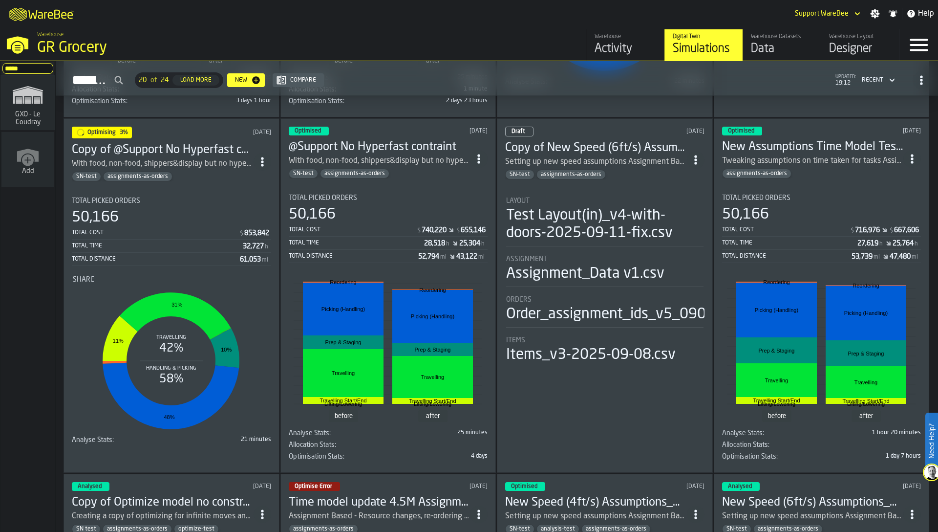
click at [193, 270] on li "Share Travelling 42% Handling & Picking 58% 11% 31% 10% 48%" at bounding box center [171, 351] width 199 height 168
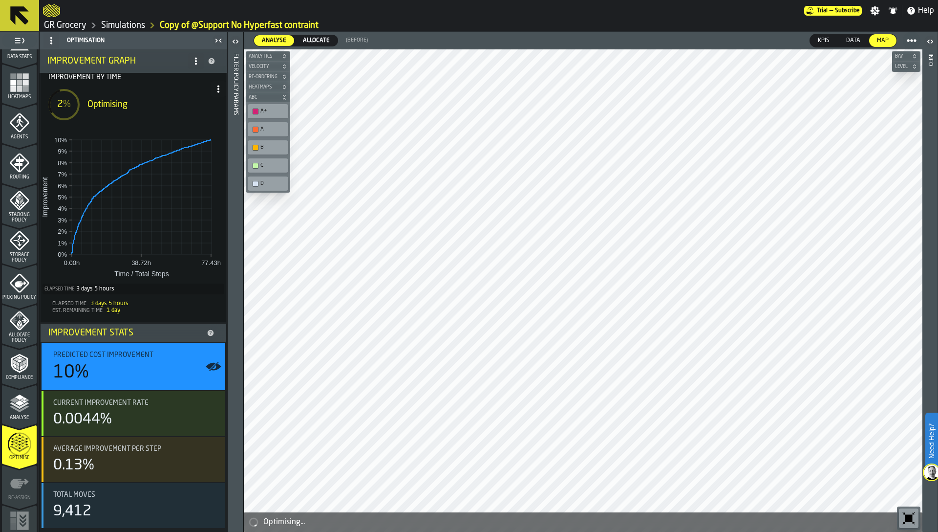
scroll to position [240, 0]
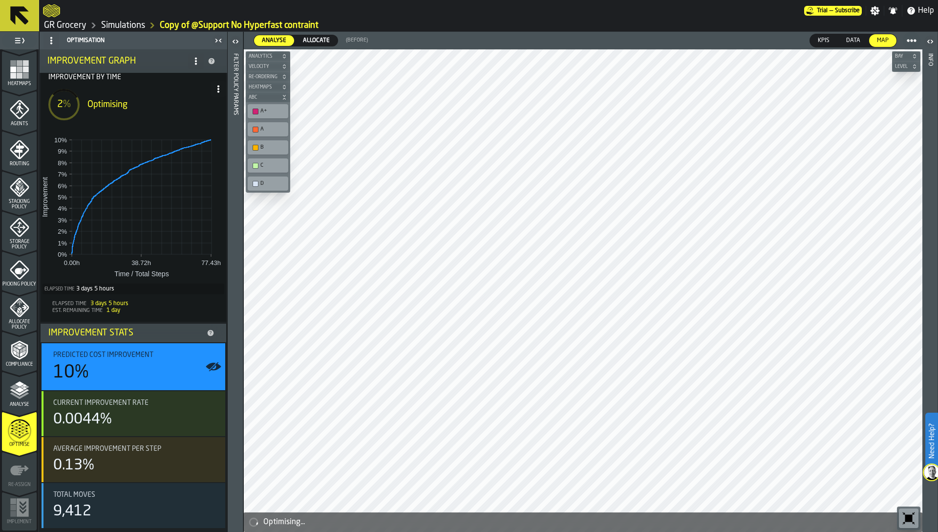
click at [47, 47] on span at bounding box center [51, 41] width 16 height 16
click at [159, 104] on div "Optimising" at bounding box center [144, 104] width 115 height 11
click at [217, 90] on icon at bounding box center [219, 89] width 8 height 8
click at [205, 111] on div "Show Run Options" at bounding box center [185, 109] width 64 height 12
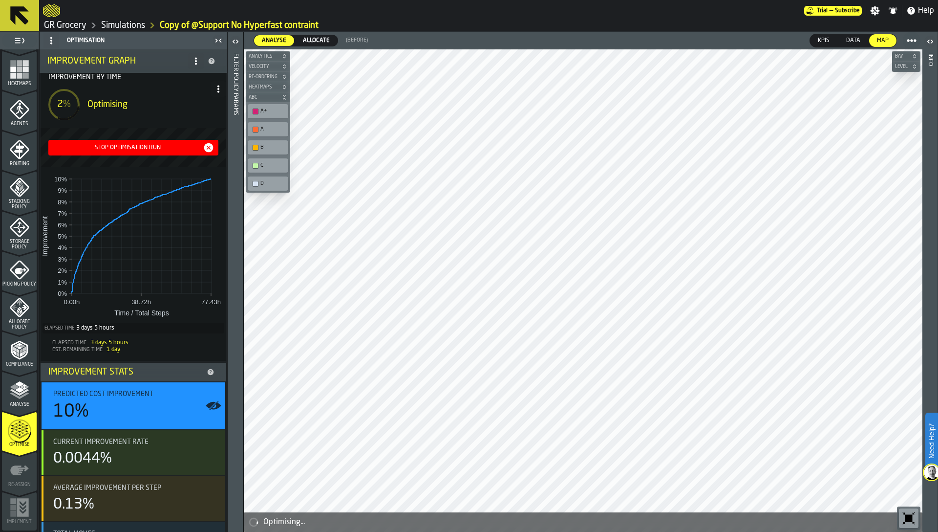
click at [139, 145] on div "Stop Optimisation Run" at bounding box center [127, 147] width 151 height 7
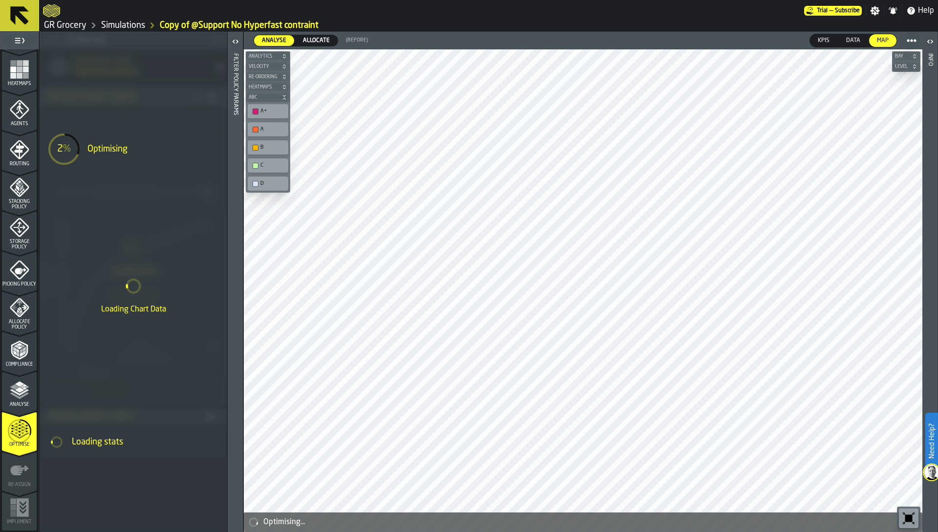
scroll to position [0, 0]
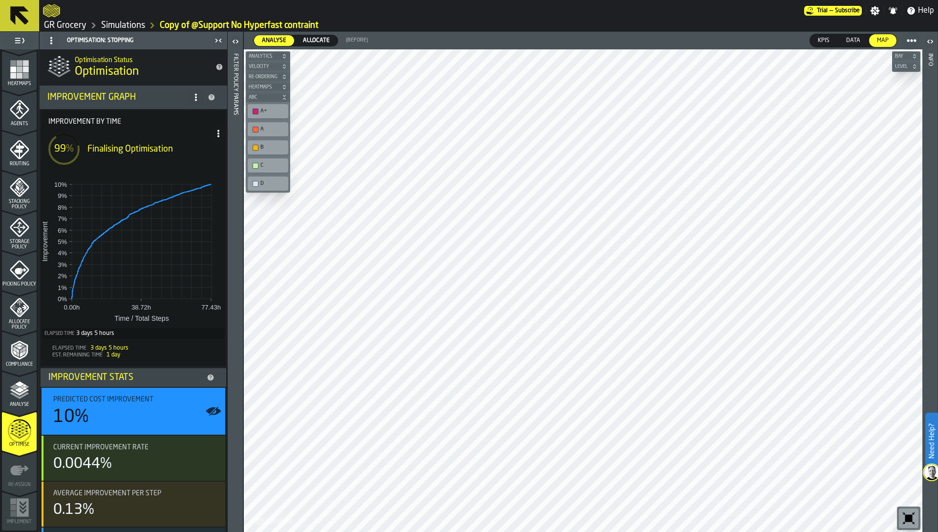
click at [16, 276] on icon "menu Picking Policy" at bounding box center [20, 270] width 20 height 20
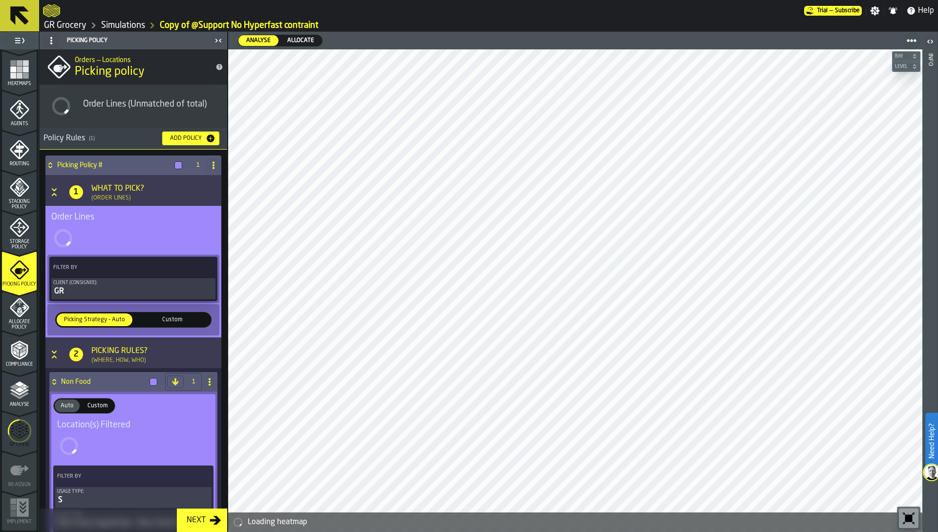
click at [10, 230] on icon "menu Storage Policy" at bounding box center [20, 227] width 20 height 20
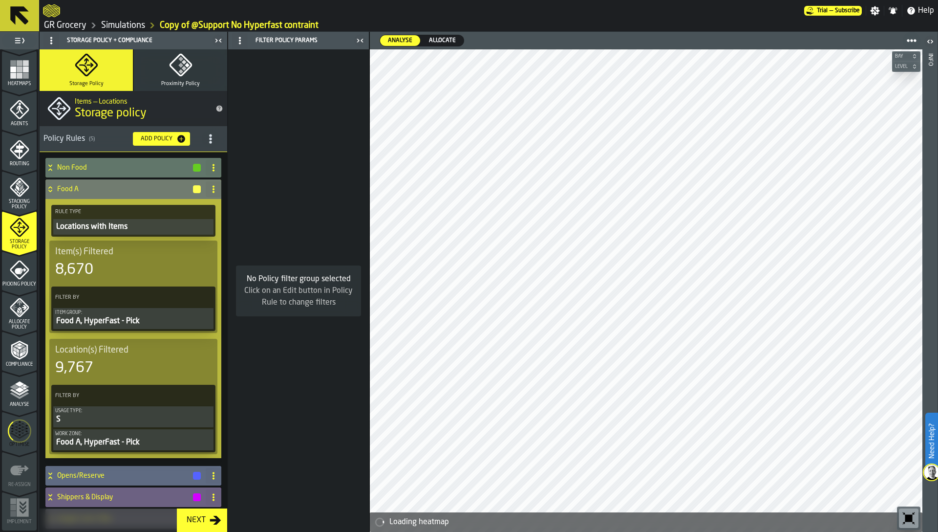
click at [11, 386] on polygon "menu Analyse" at bounding box center [14, 386] width 9 height 5
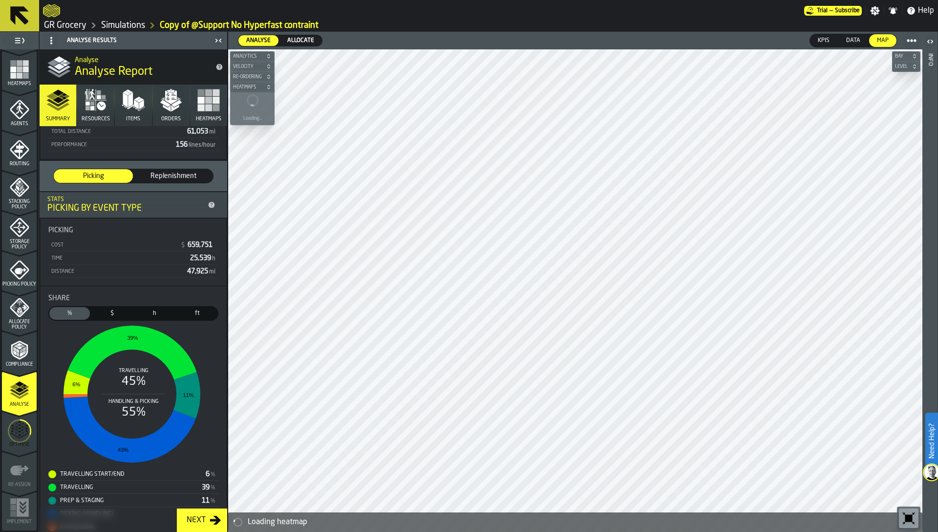
scroll to position [39, 0]
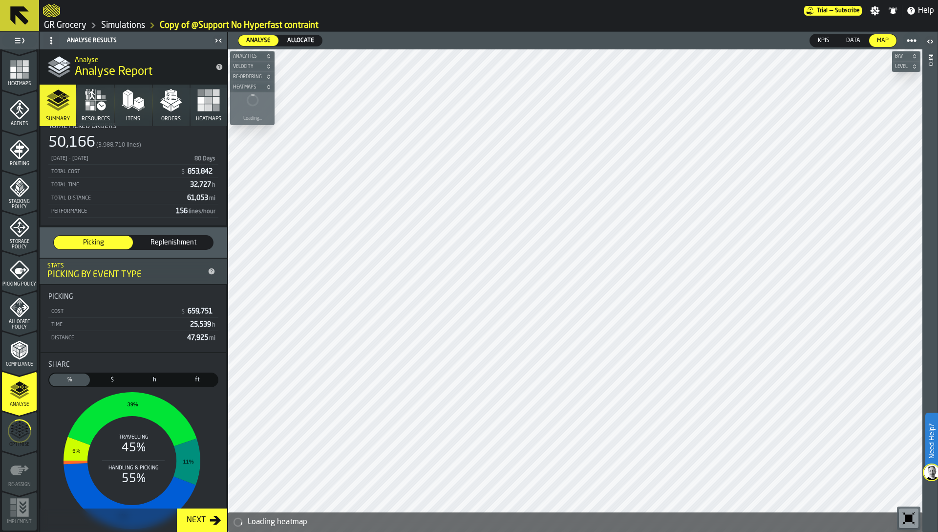
click at [170, 111] on icon "button" at bounding box center [170, 99] width 23 height 23
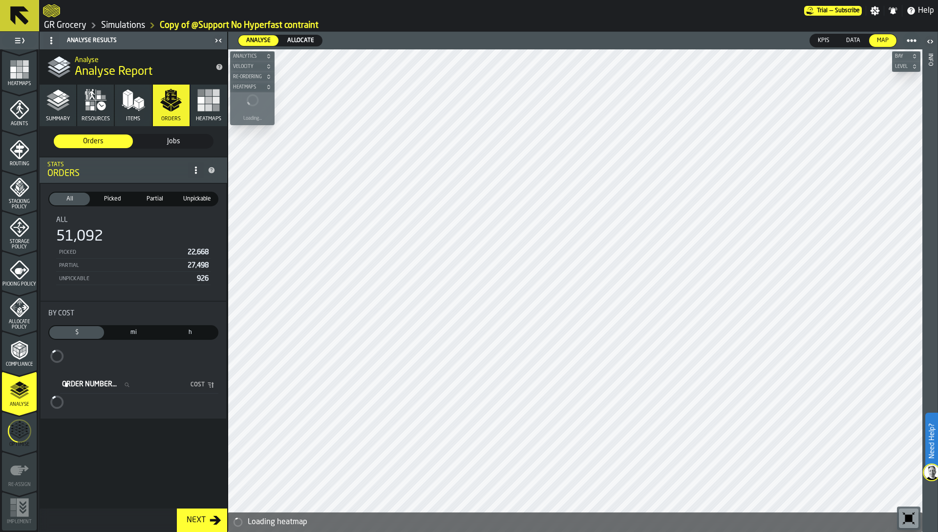
scroll to position [0, 0]
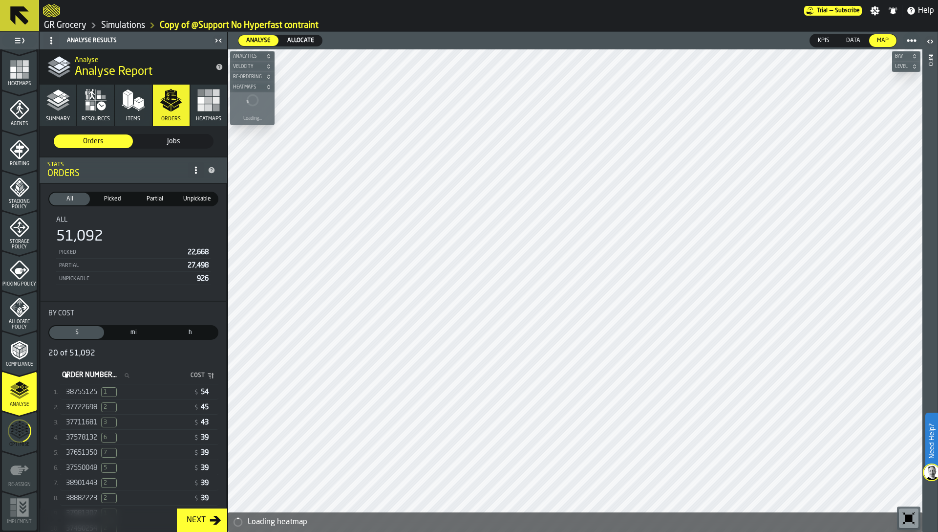
click at [79, 395] on span "38755125" at bounding box center [81, 392] width 31 height 8
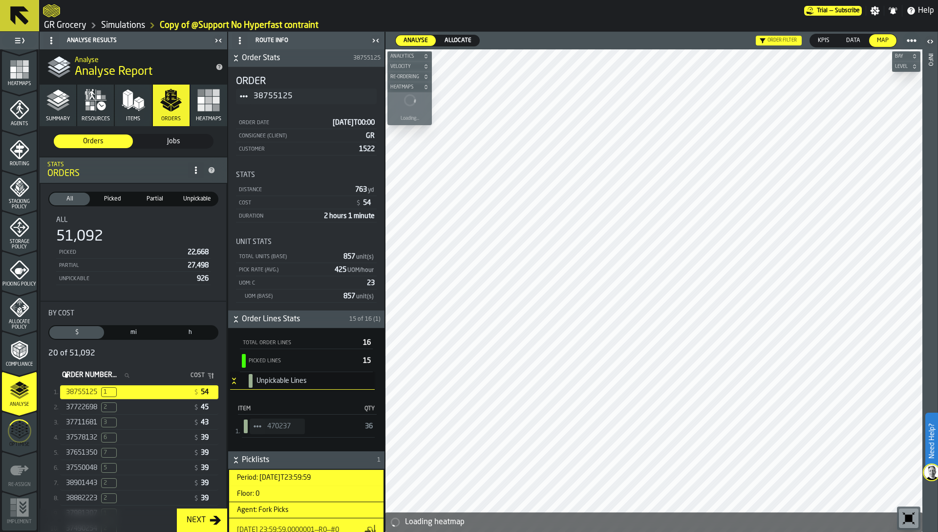
click at [281, 300] on div "UOM (Base) 857 unit(s)" at bounding box center [306, 296] width 141 height 12
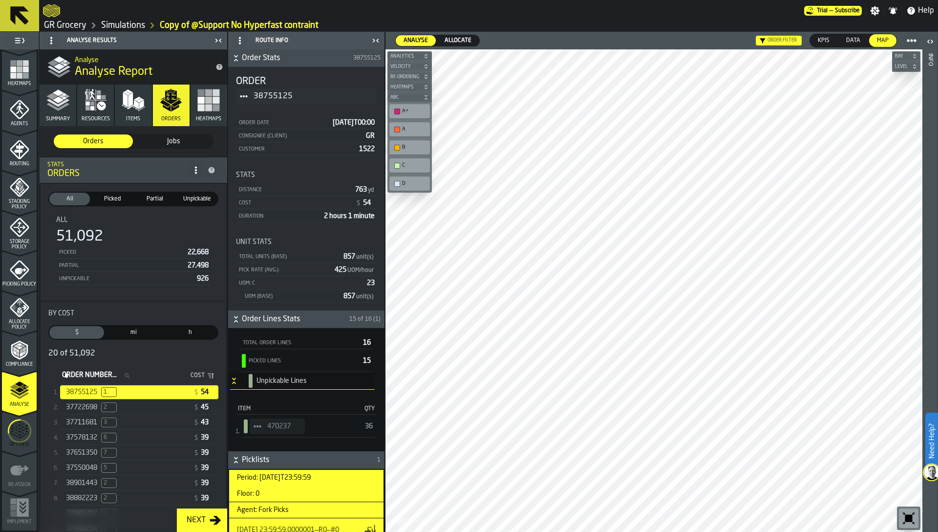
click at [147, 429] on ul "Order Number... Order Number... Cost 38755125 1 $ 54 37722698 2 $ 45 37711681 3…" at bounding box center [133, 523] width 170 height 328
click at [148, 448] on div "37651350 7" at bounding box center [128, 453] width 124 height 10
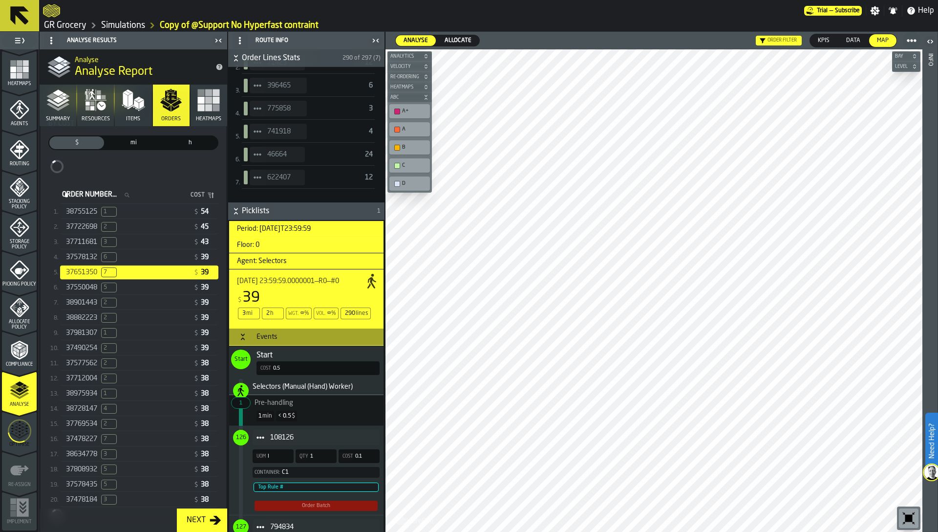
scroll to position [216, 0]
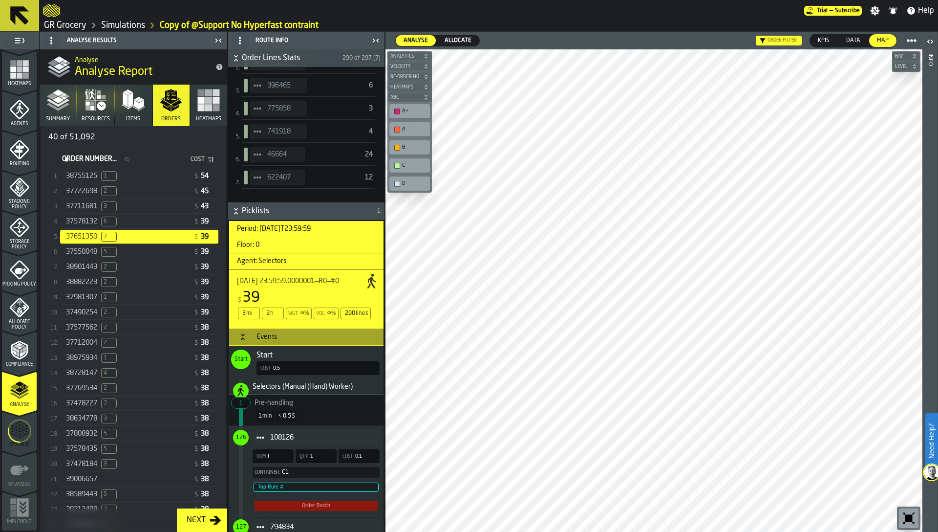
click at [83, 402] on span "37478227" at bounding box center [81, 403] width 31 height 8
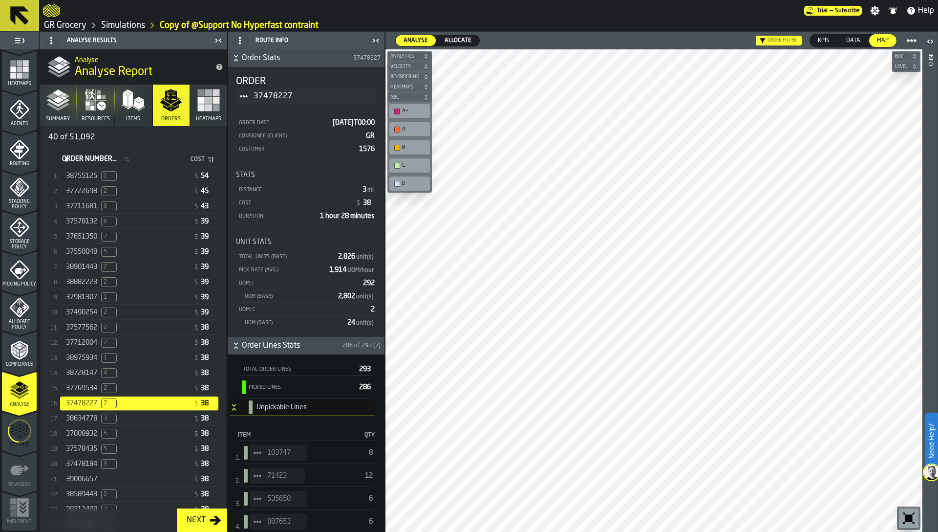
click at [14, 150] on icon "menu Routing" at bounding box center [19, 150] width 10 height 15
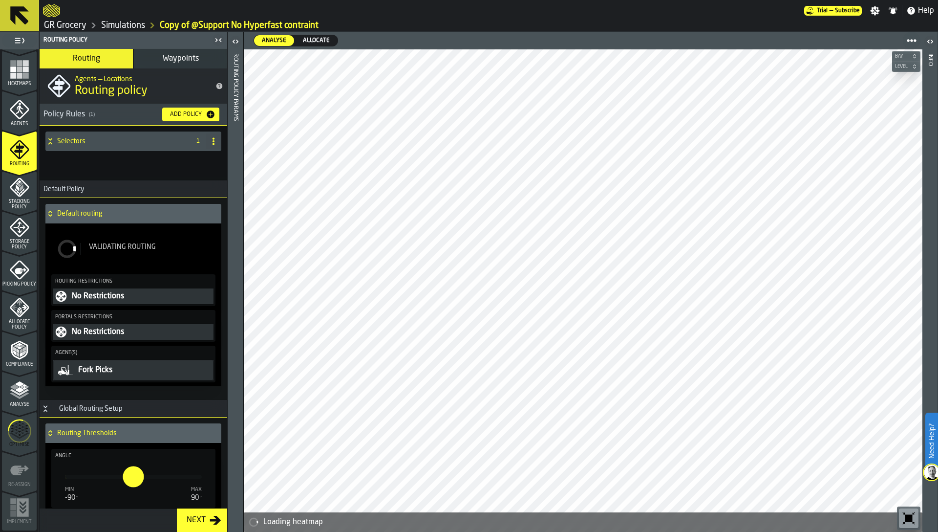
scroll to position [143, 0]
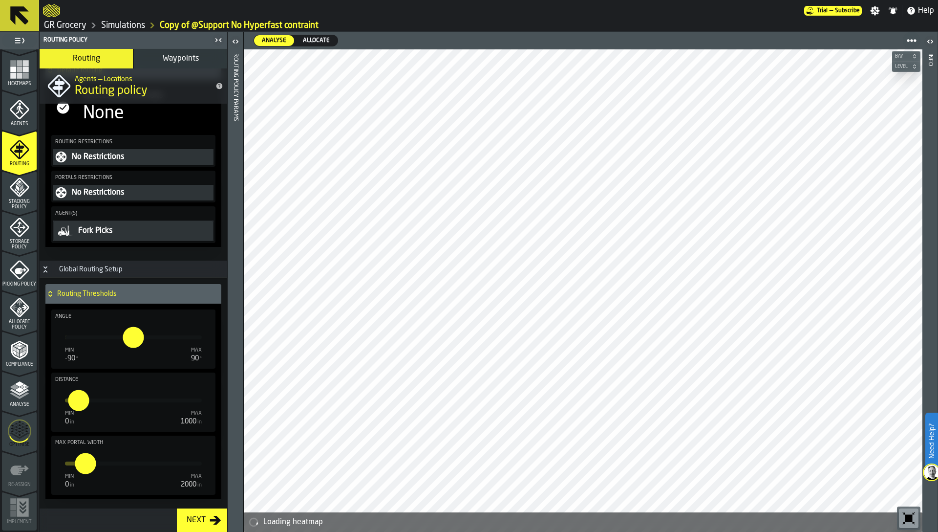
click at [20, 385] on polygon "menu Analyse" at bounding box center [19, 383] width 9 height 5
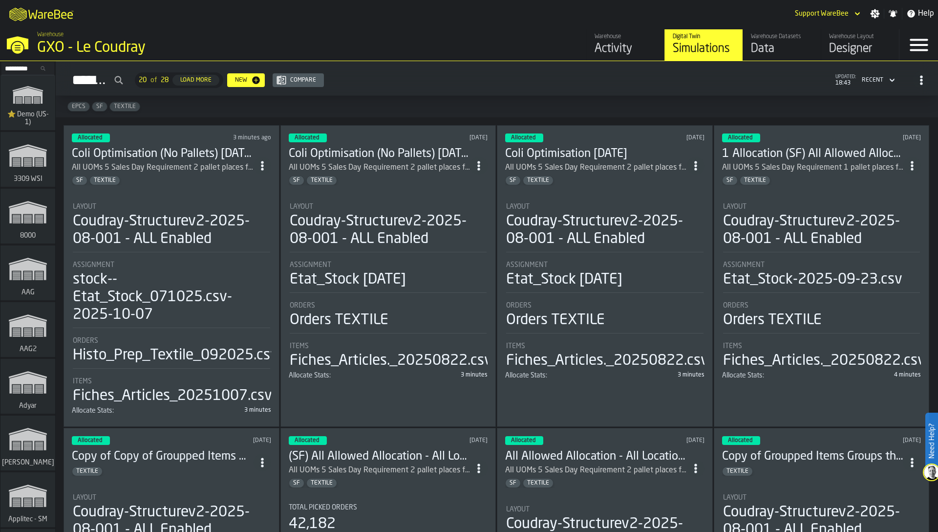
click at [767, 45] on div "Data" at bounding box center [782, 49] width 62 height 16
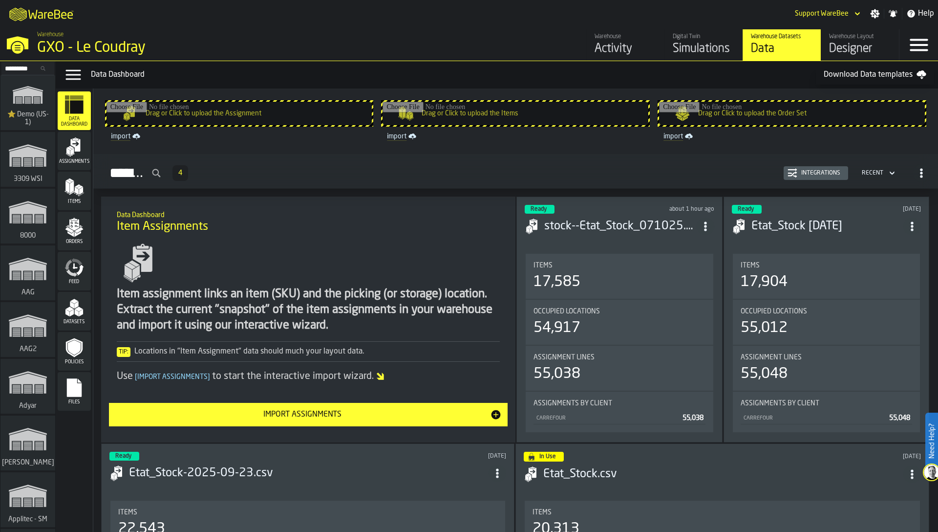
click at [75, 184] on icon "menu Items" at bounding box center [75, 187] width 20 height 20
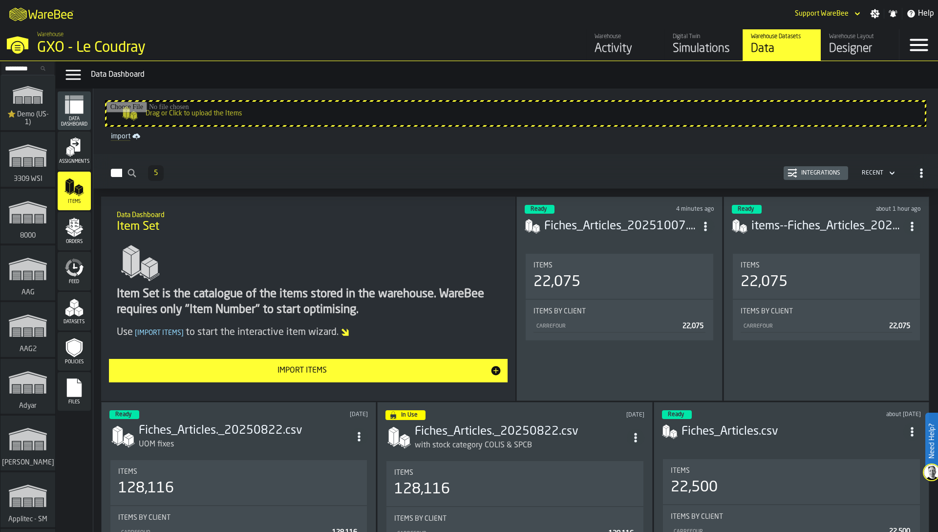
click at [823, 175] on div "Integrations" at bounding box center [821, 173] width 47 height 7
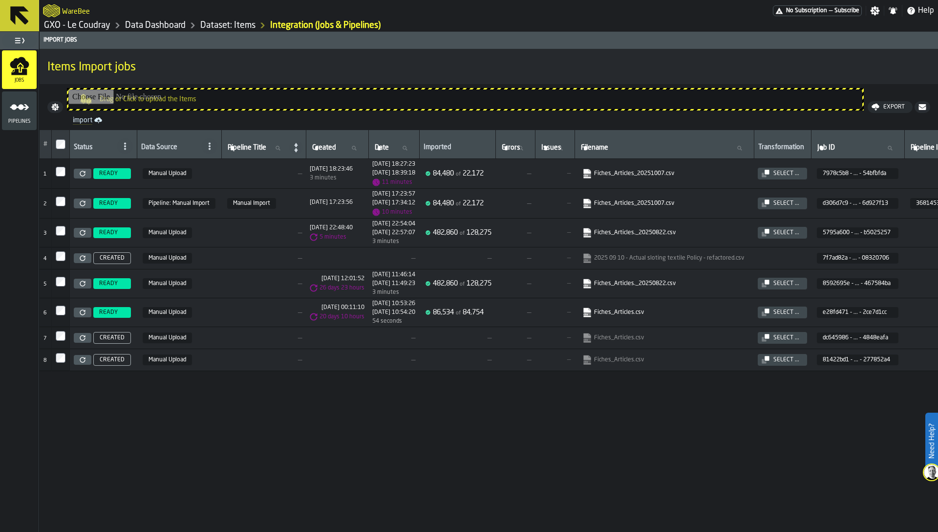
click at [753, 431] on div "# Status Data Source Pipeline Title Pipeline Title Created Created Date Date Im…" at bounding box center [489, 331] width 899 height 402
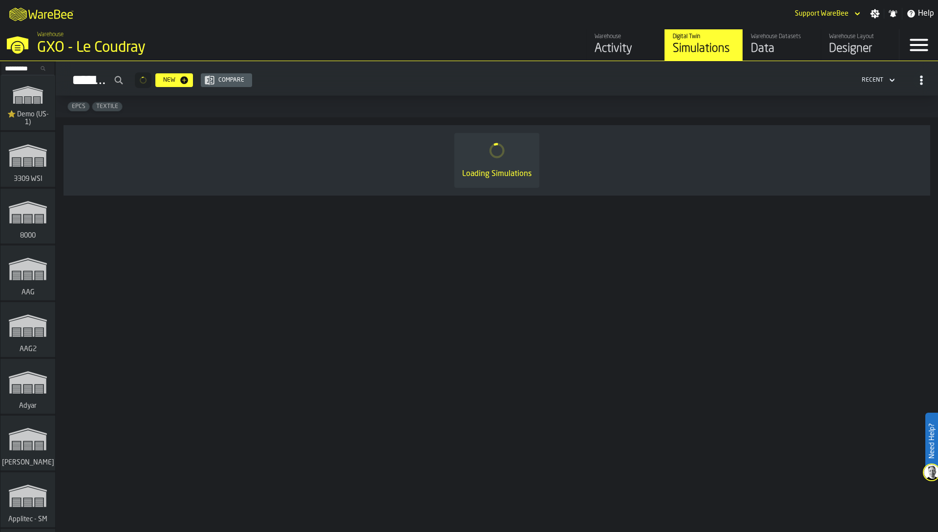
click at [906, 40] on div "Menu" at bounding box center [919, 44] width 39 height 31
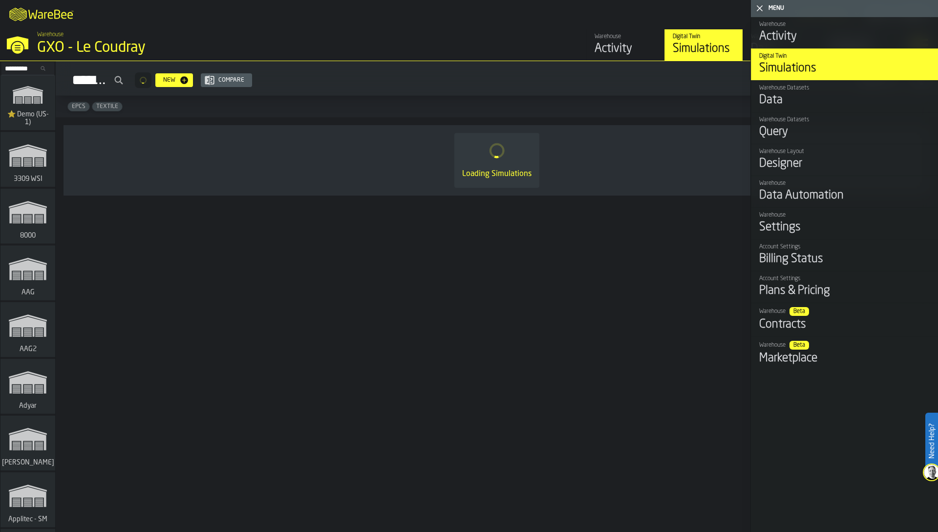
click at [794, 128] on div "Query" at bounding box center [844, 132] width 171 height 16
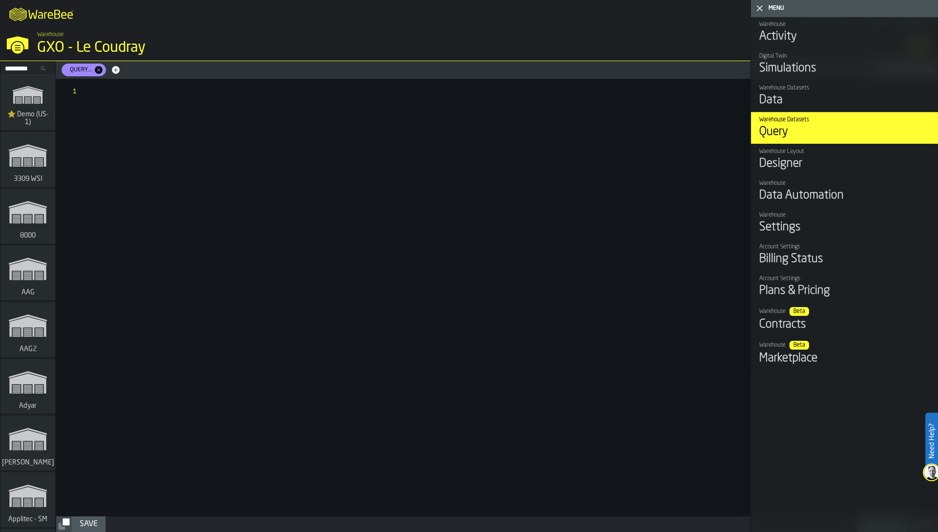
click at [762, 12] on icon "button-toggle-Close me" at bounding box center [760, 8] width 12 height 12
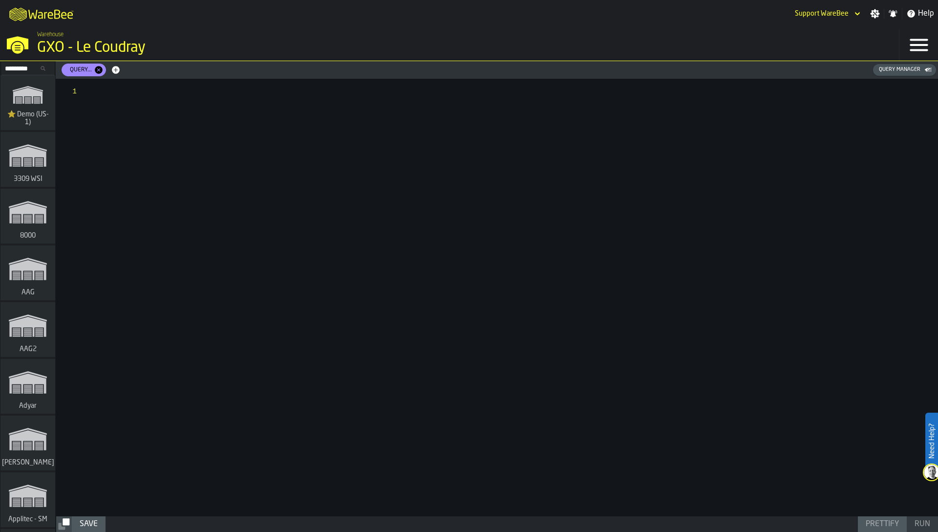
click at [738, 153] on div at bounding box center [513, 297] width 849 height 437
click at [879, 75] on button "Query Manager" at bounding box center [904, 70] width 63 height 12
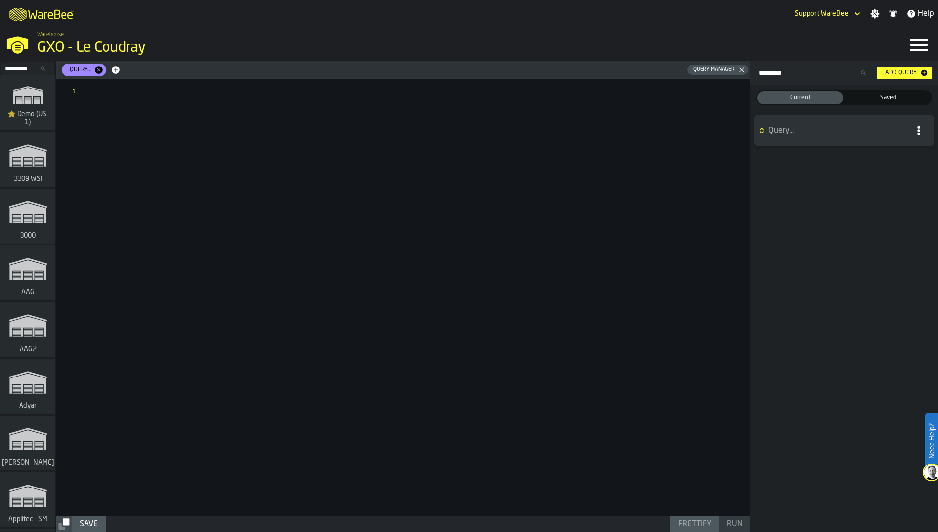
click at [876, 96] on span "Saved" at bounding box center [888, 97] width 82 height 9
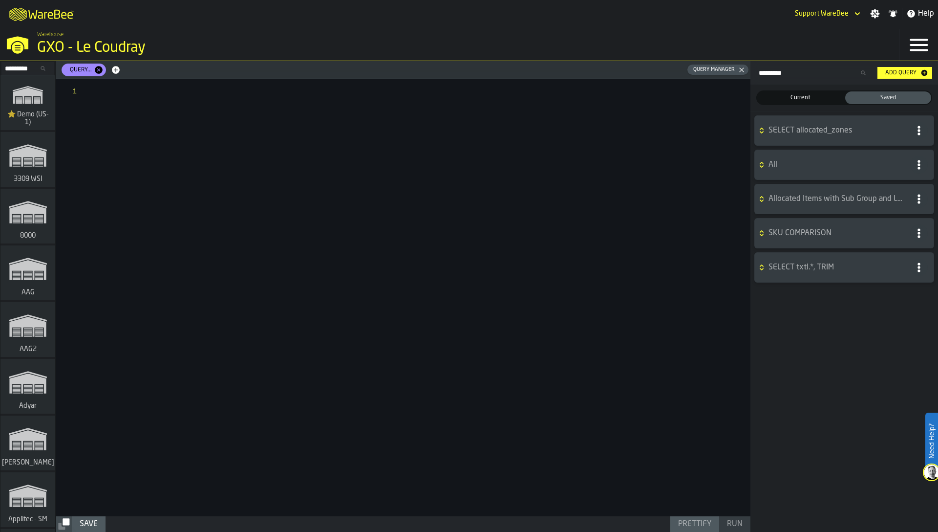
click at [797, 264] on span "SELECT txtl.*, TRIM" at bounding box center [838, 267] width 138 height 12
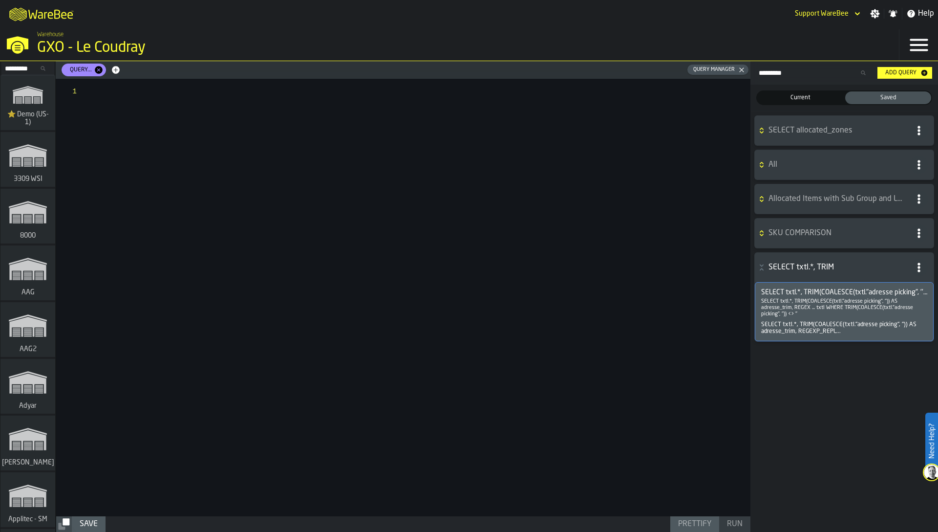
click at [804, 306] on p "SELECT txtl.*, TRIM(COALESCE(txtl."adresse picking", '')) AS adresse_trim, REGE…" at bounding box center [844, 307] width 166 height 19
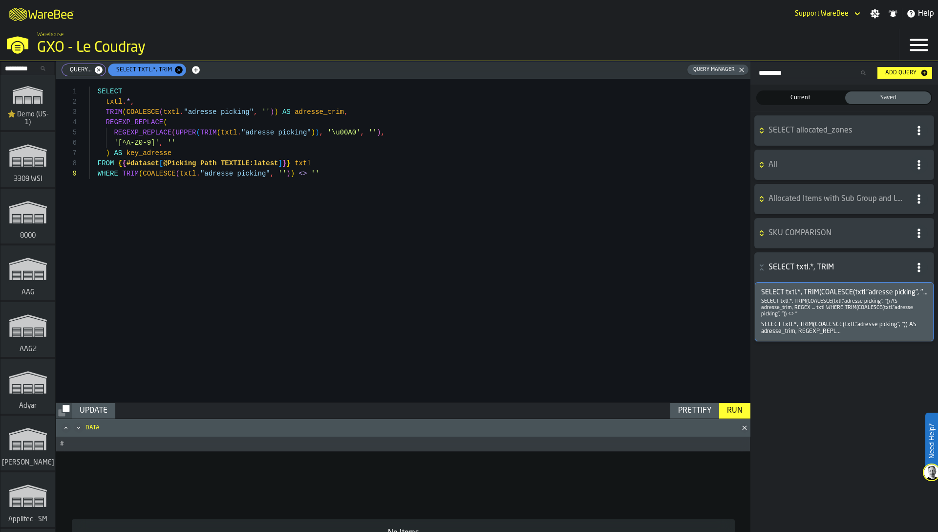
scroll to position [82, 0]
click at [804, 260] on h6 "SELECT txtl.*, TRIM" at bounding box center [844, 268] width 175 height 18
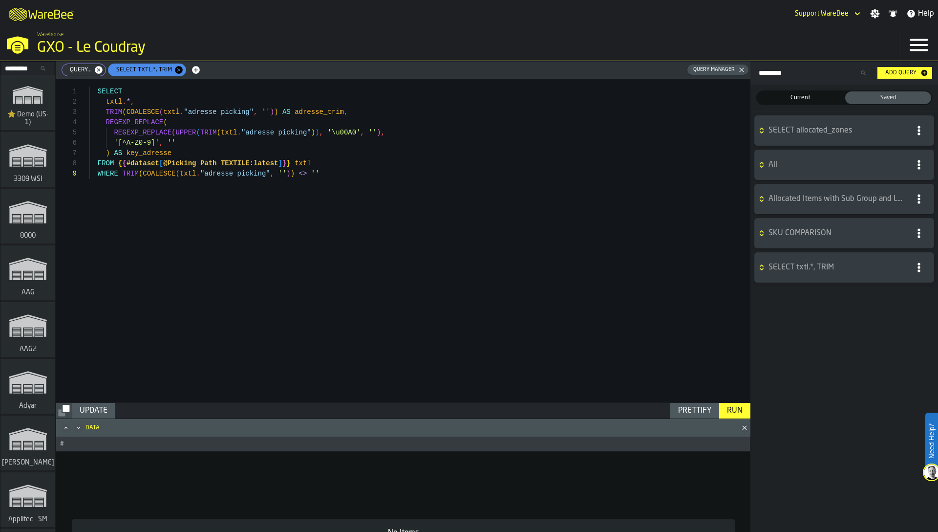
click at [802, 232] on span "SKU COMPARISON" at bounding box center [838, 233] width 138 height 12
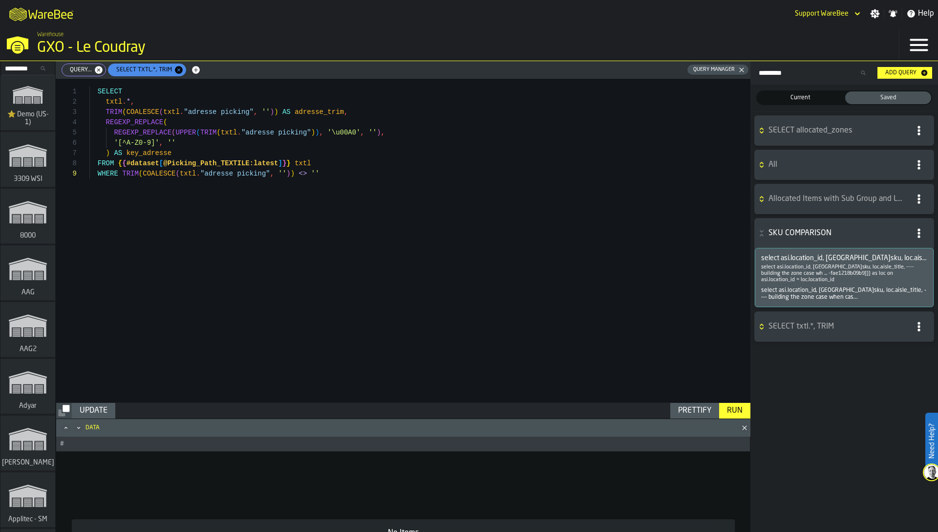
click at [802, 259] on span "select asi.location_id, [GEOGRAPHIC_DATA]sku, loc.aisle_title, ---- building th…" at bounding box center [844, 258] width 166 height 8
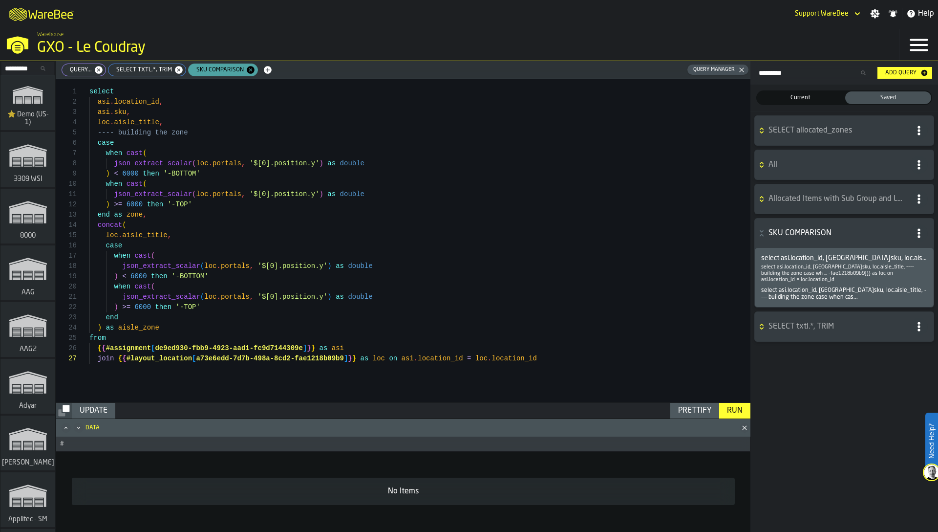
click at [797, 197] on span "Allocated Items with Sub Group and Location" at bounding box center [838, 199] width 138 height 12
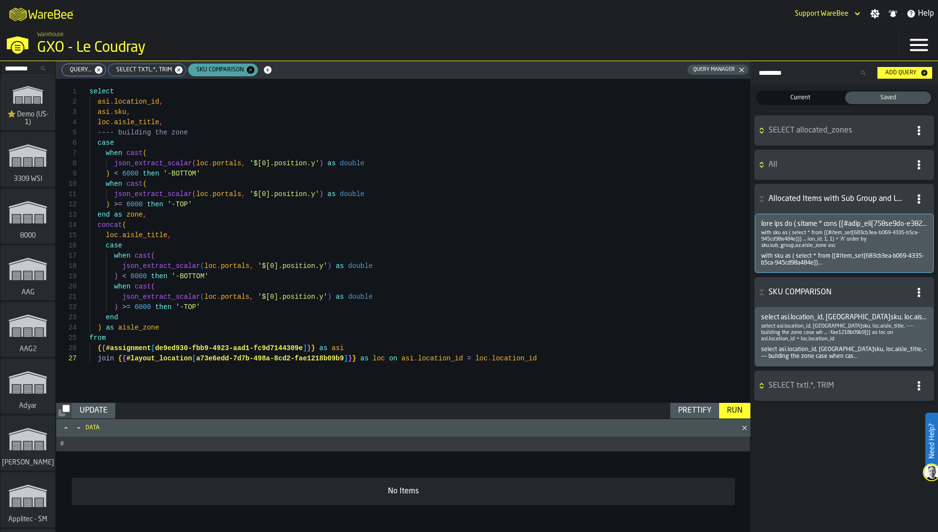
click at [801, 232] on p "with sku as ( select * from {{#item_set[683cb3ea-b069-4335-b5ca-945cd98a484e]}}…" at bounding box center [844, 239] width 166 height 19
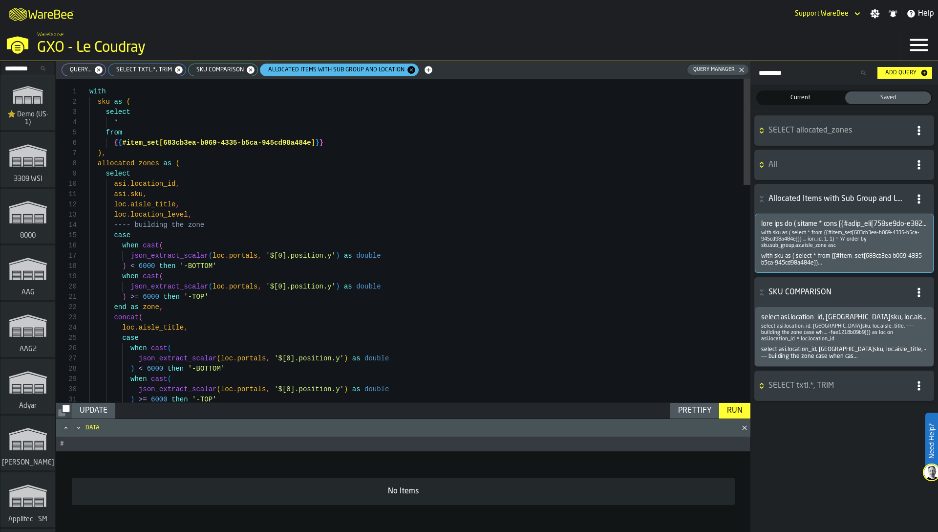
scroll to position [21, 0]
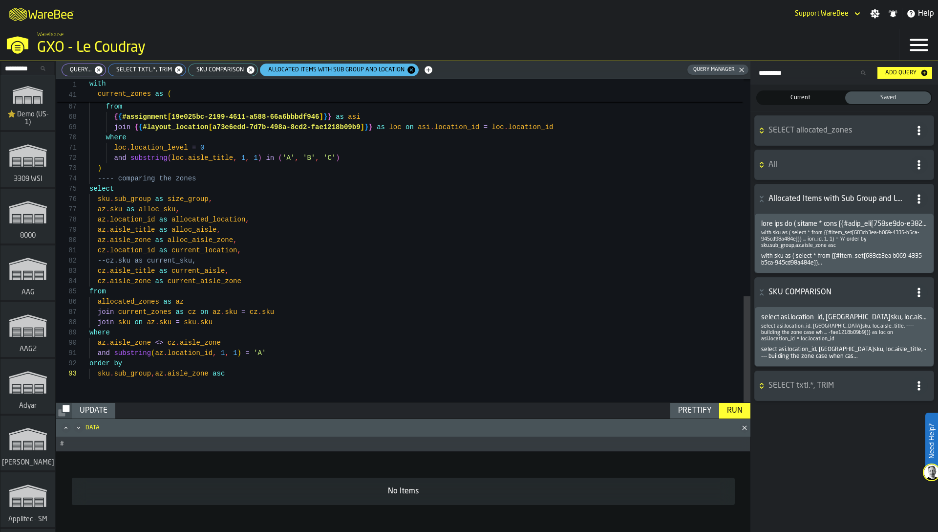
click at [791, 137] on h6 "SELECT allocated_zones" at bounding box center [844, 131] width 175 height 18
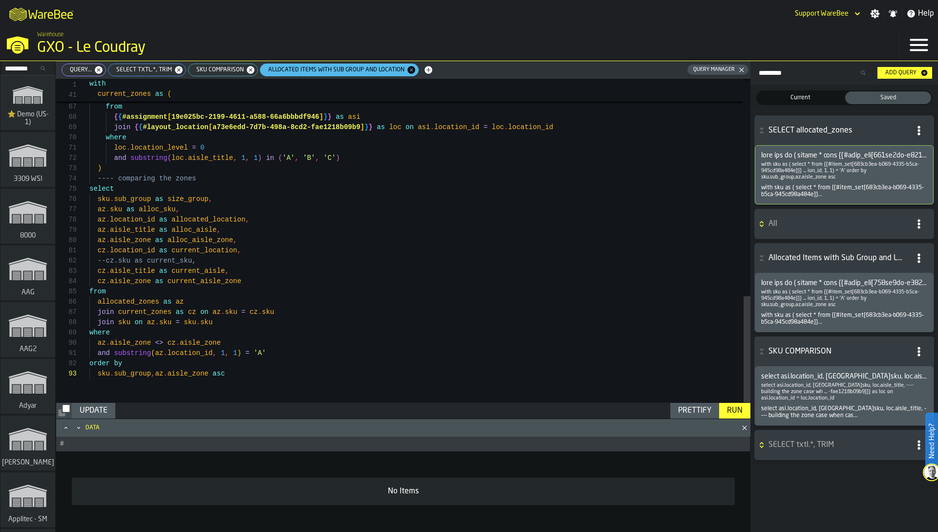
click at [790, 182] on div "with sku as ( select * from {{#item_set[683cb3ea-b069-4335-b5ca-945cd98a484e]}}…" at bounding box center [844, 174] width 179 height 59
click at [783, 175] on p "with sku as ( select * from {{#item_set[683cb3ea-b069-4335-b5ca-945cd98a484e]}}…" at bounding box center [844, 170] width 166 height 19
type textarea "**********"
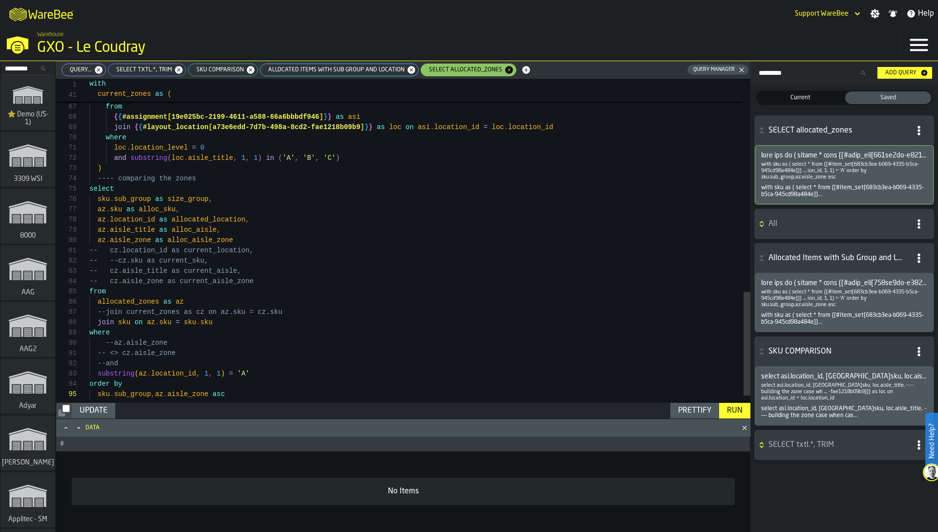
scroll to position [41, 0]
click at [778, 224] on span "All" at bounding box center [838, 224] width 138 height 12
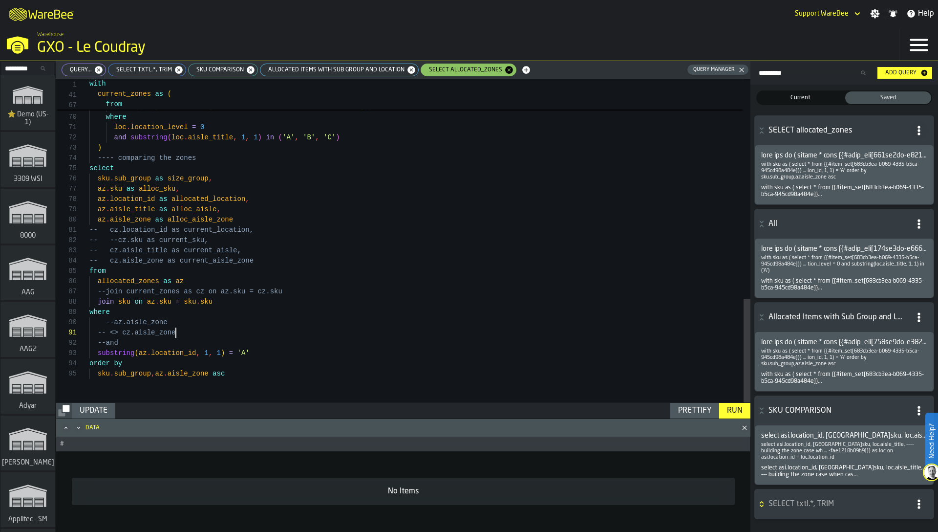
click at [733, 411] on div "Run" at bounding box center [734, 411] width 23 height 12
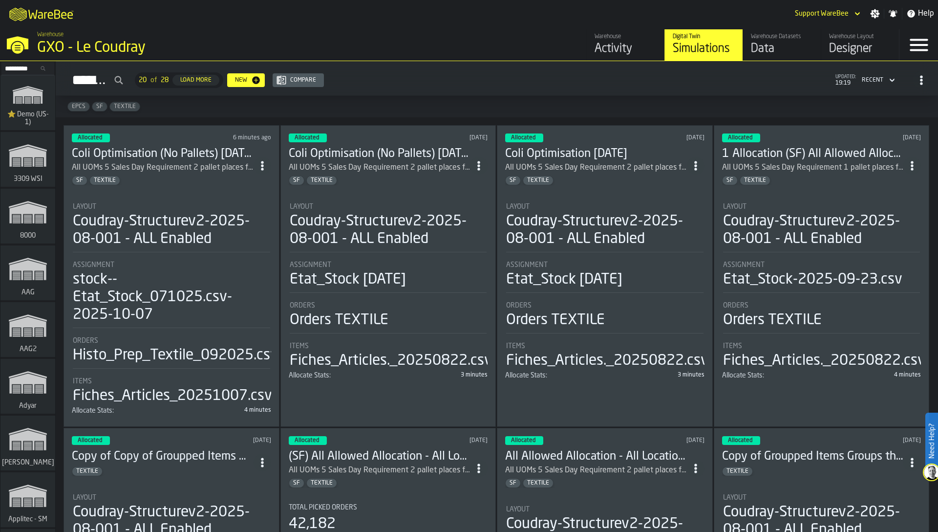
click at [461, 80] on div "Simulations 20 of 28 Load More New Compare updated: 19:19 Recent" at bounding box center [497, 80] width 867 height 22
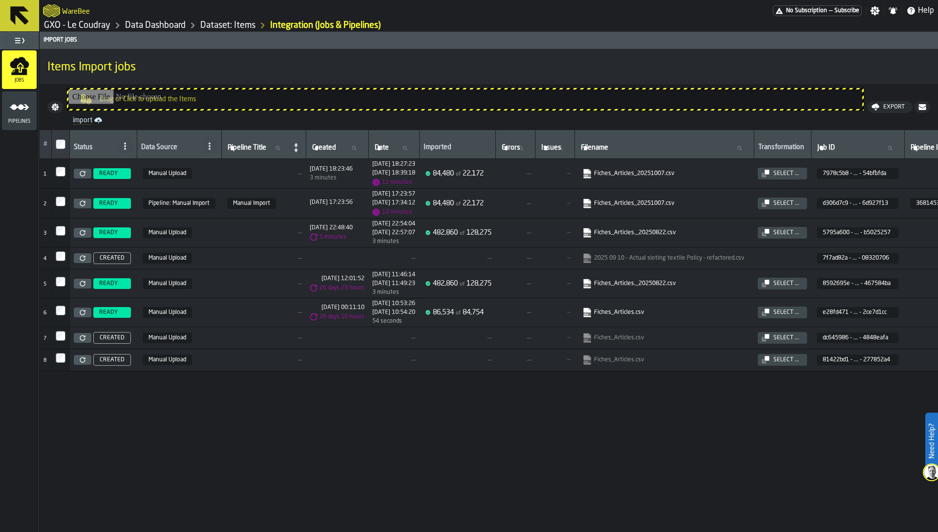
click at [84, 26] on link "GXO - Le Coudray" at bounding box center [77, 25] width 66 height 11
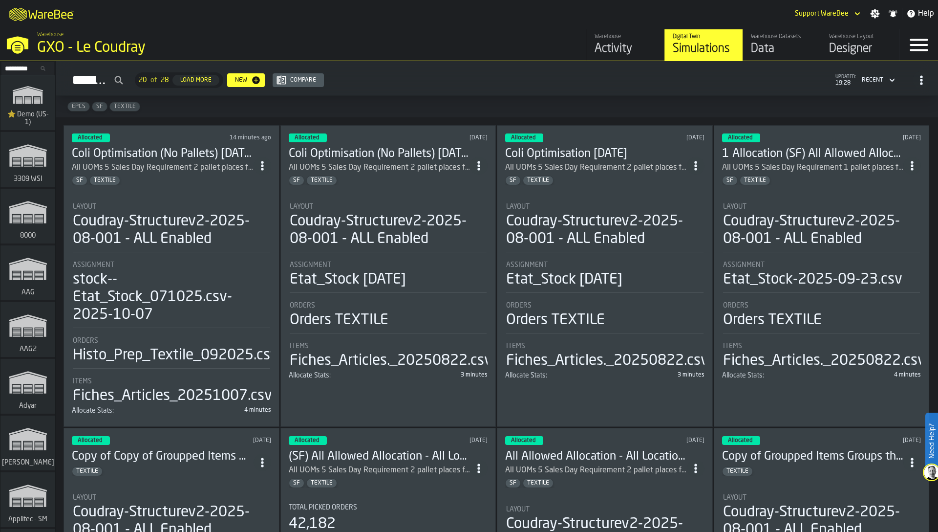
click at [173, 221] on div "Coudray-Structurev2-2025-08-001 - ALL Enabled" at bounding box center [171, 230] width 197 height 35
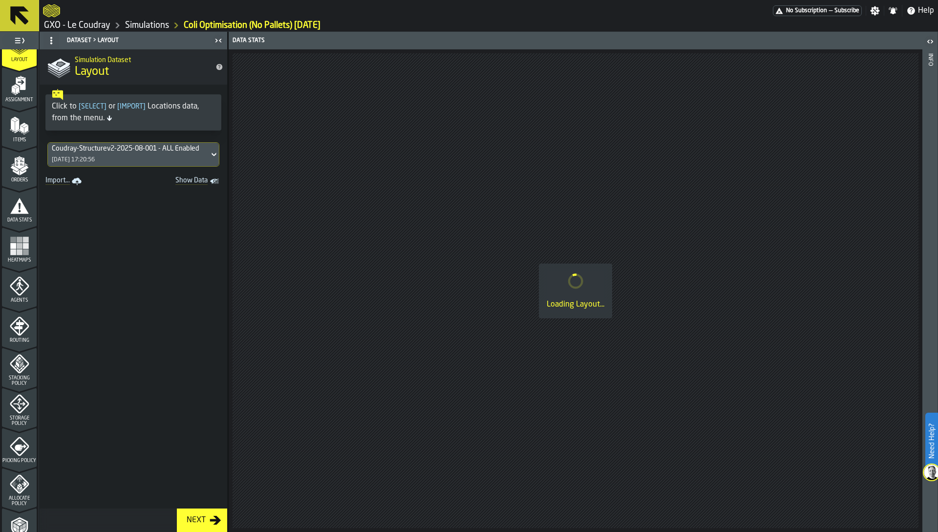
scroll to position [160, 0]
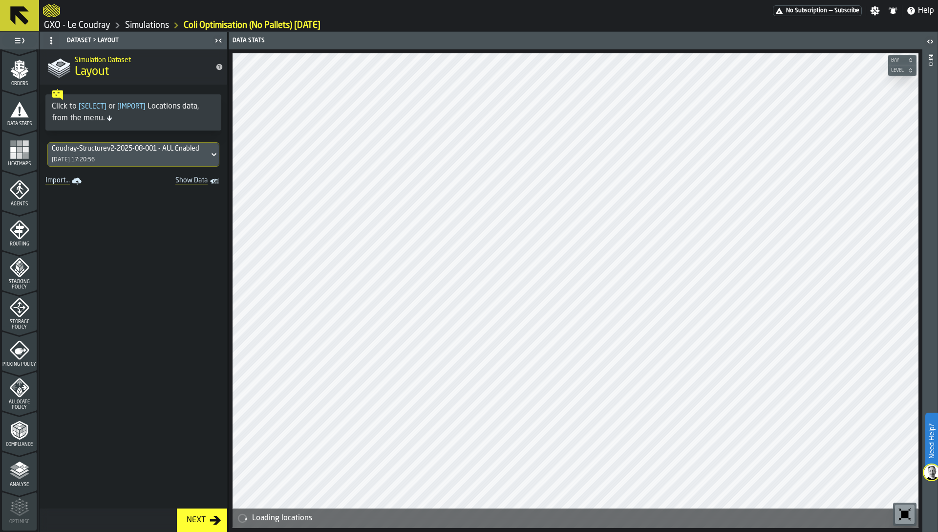
click at [17, 153] on rect "menu Heatmaps" at bounding box center [20, 156] width 6 height 6
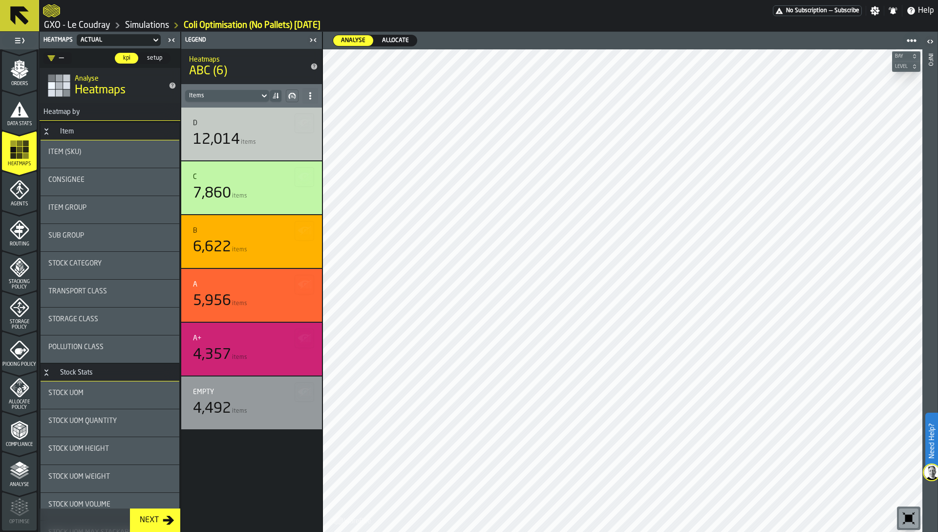
click at [393, 42] on span "Allocate" at bounding box center [395, 40] width 35 height 9
click at [359, 38] on span "Analyse" at bounding box center [353, 40] width 32 height 9
click at [404, 42] on span "Allocate" at bounding box center [395, 40] width 35 height 9
click at [357, 39] on span "Analyse" at bounding box center [353, 40] width 32 height 9
click at [395, 37] on span "Allocate" at bounding box center [395, 40] width 35 height 9
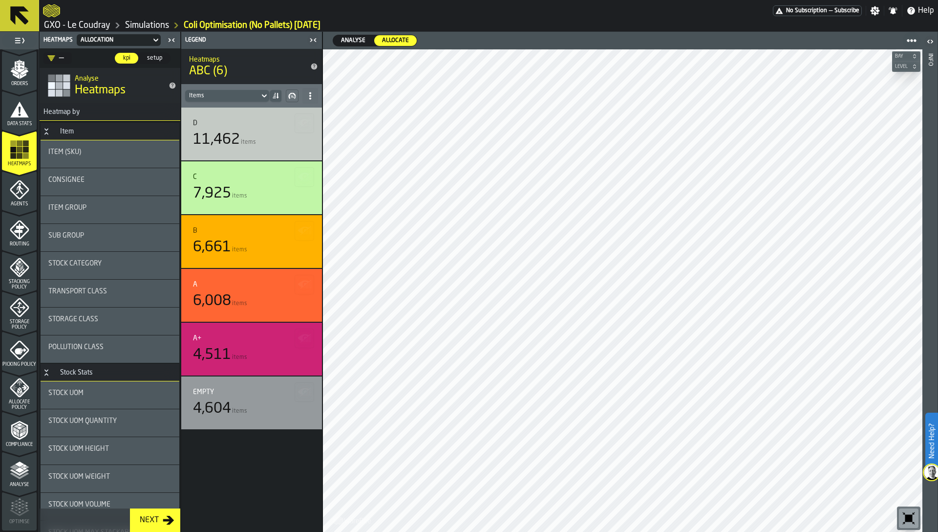
click at [347, 39] on span "Analyse" at bounding box center [353, 40] width 32 height 9
click at [447, 39] on fieldset "Analyse Analyse Allocate Allocate" at bounding box center [475, 41] width 285 height 12
click at [517, 36] on fieldset "Analyse Analyse Allocate Allocate" at bounding box center [475, 41] width 285 height 12
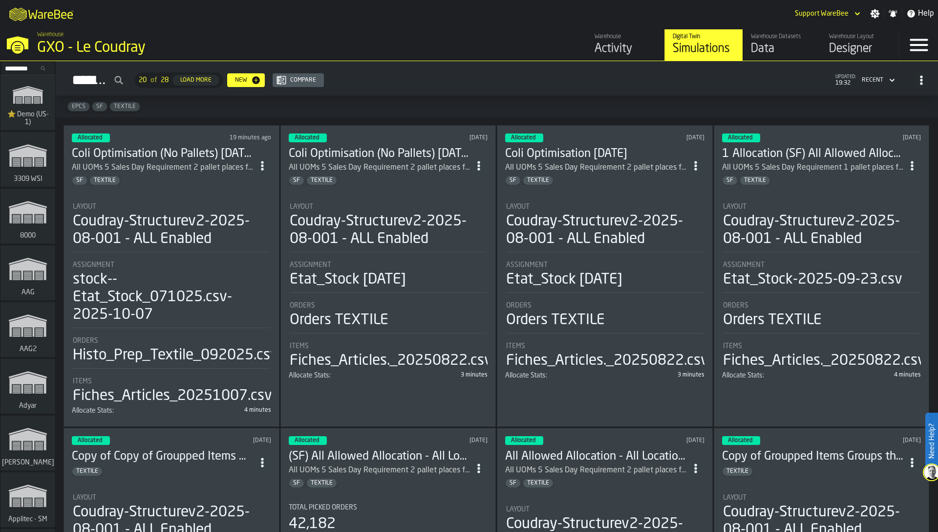
click at [188, 217] on div "Coudray-Structurev2-2025-08-001 - ALL Enabled" at bounding box center [171, 230] width 197 height 35
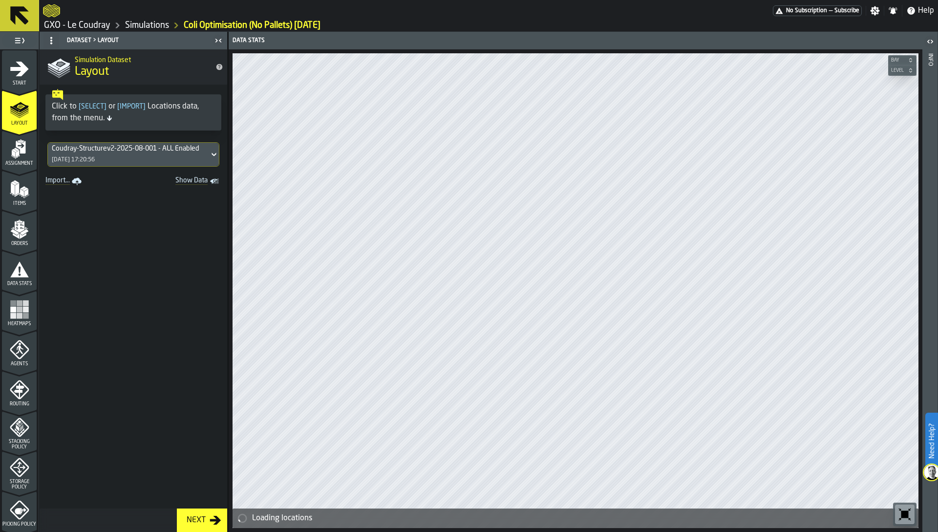
click at [17, 313] on rect "menu Heatmaps" at bounding box center [20, 316] width 6 height 6
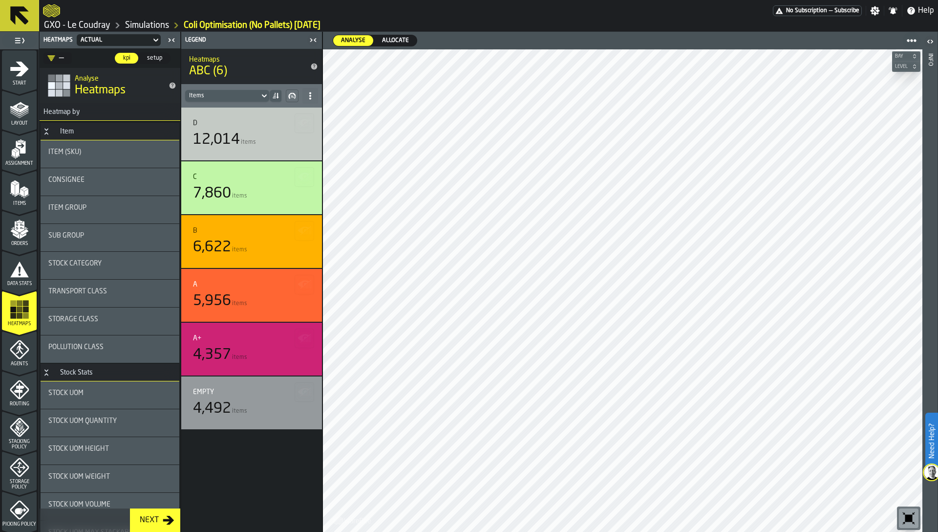
click at [386, 36] on span "Allocate" at bounding box center [395, 40] width 35 height 9
click at [90, 211] on div "Item Group" at bounding box center [109, 208] width 123 height 8
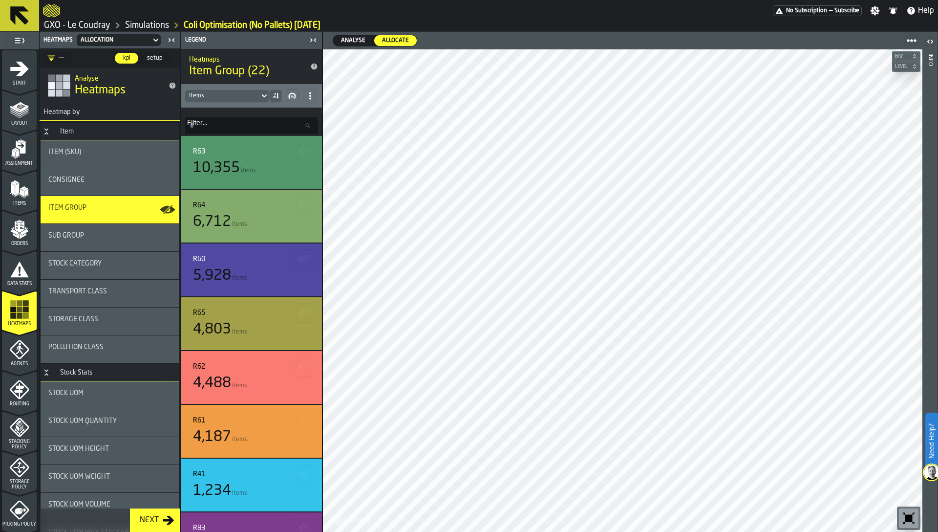
click at [79, 235] on span "Sub Group" at bounding box center [66, 236] width 36 height 8
